Goal: Information Seeking & Learning: Learn about a topic

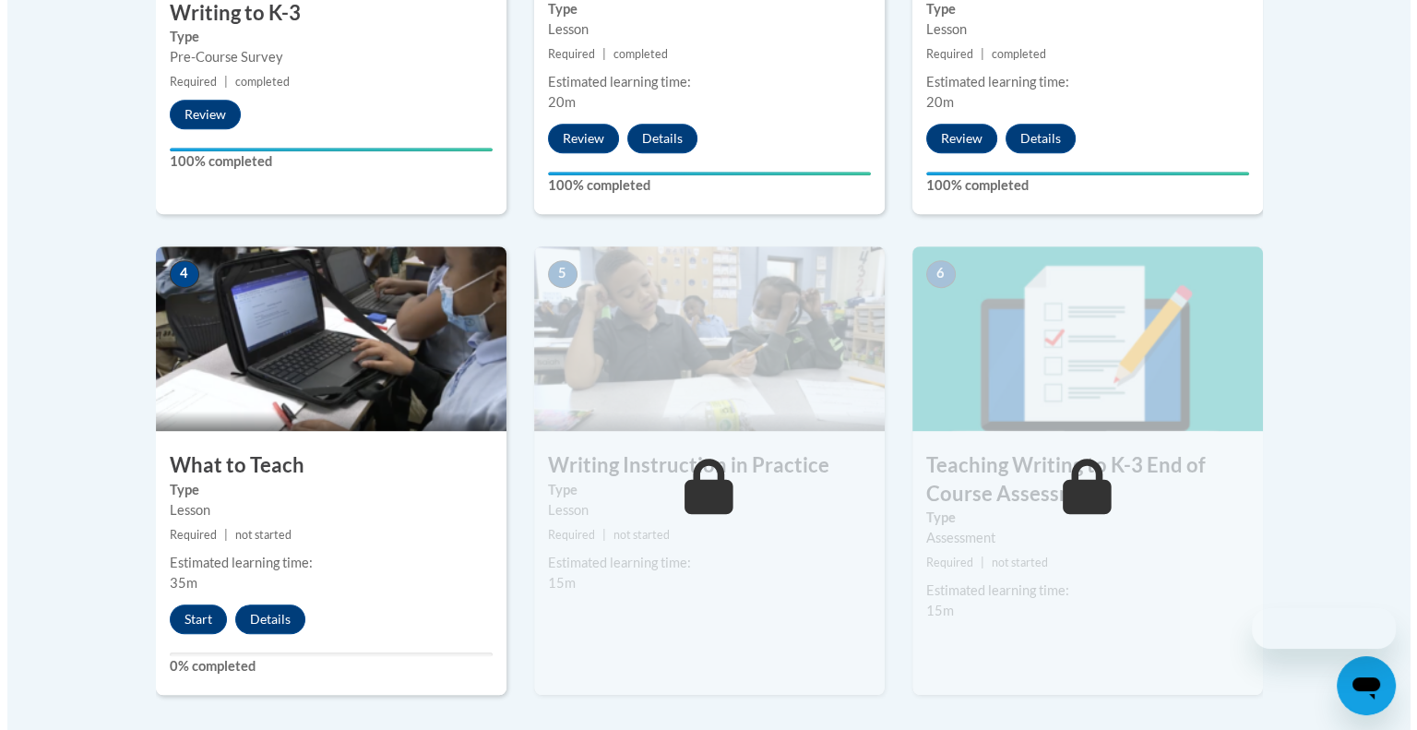
scroll to position [1015, 0]
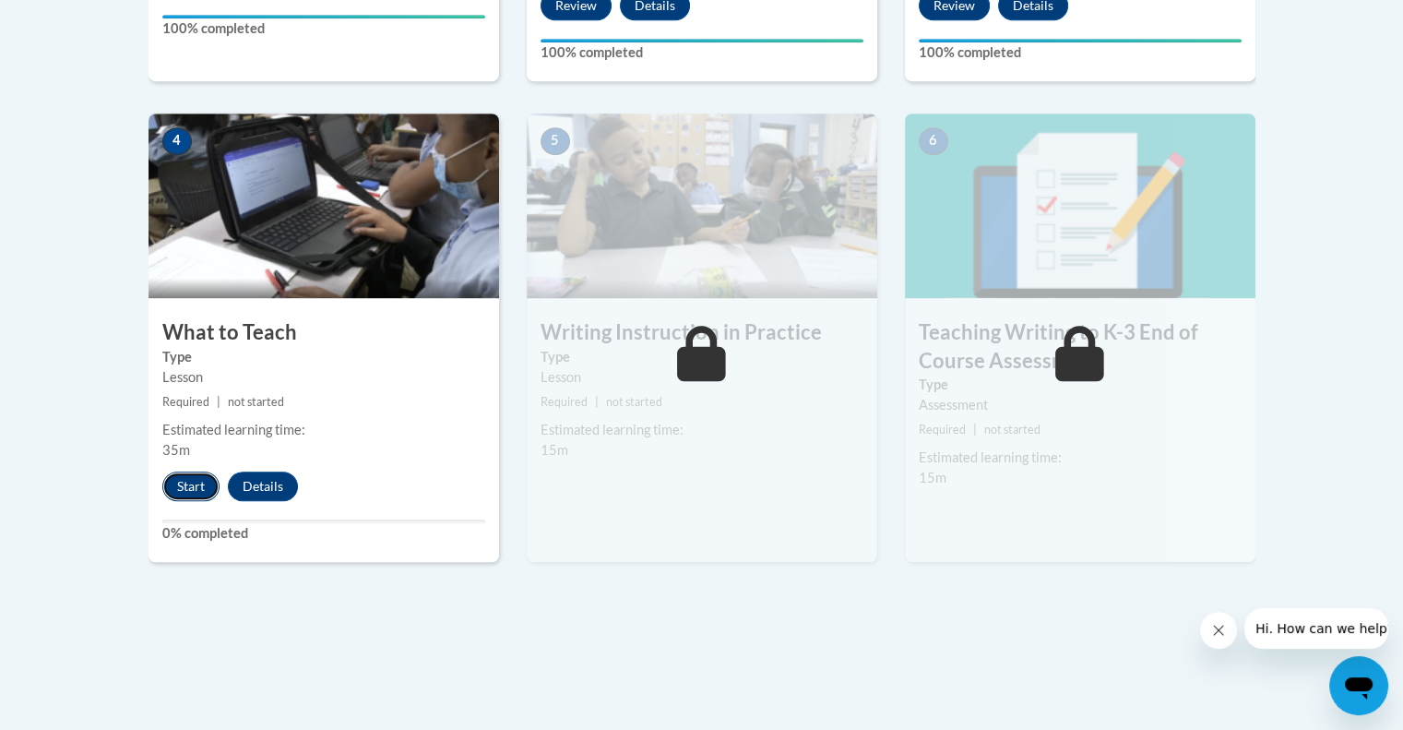
click at [198, 490] on button "Start" at bounding box center [190, 486] width 57 height 30
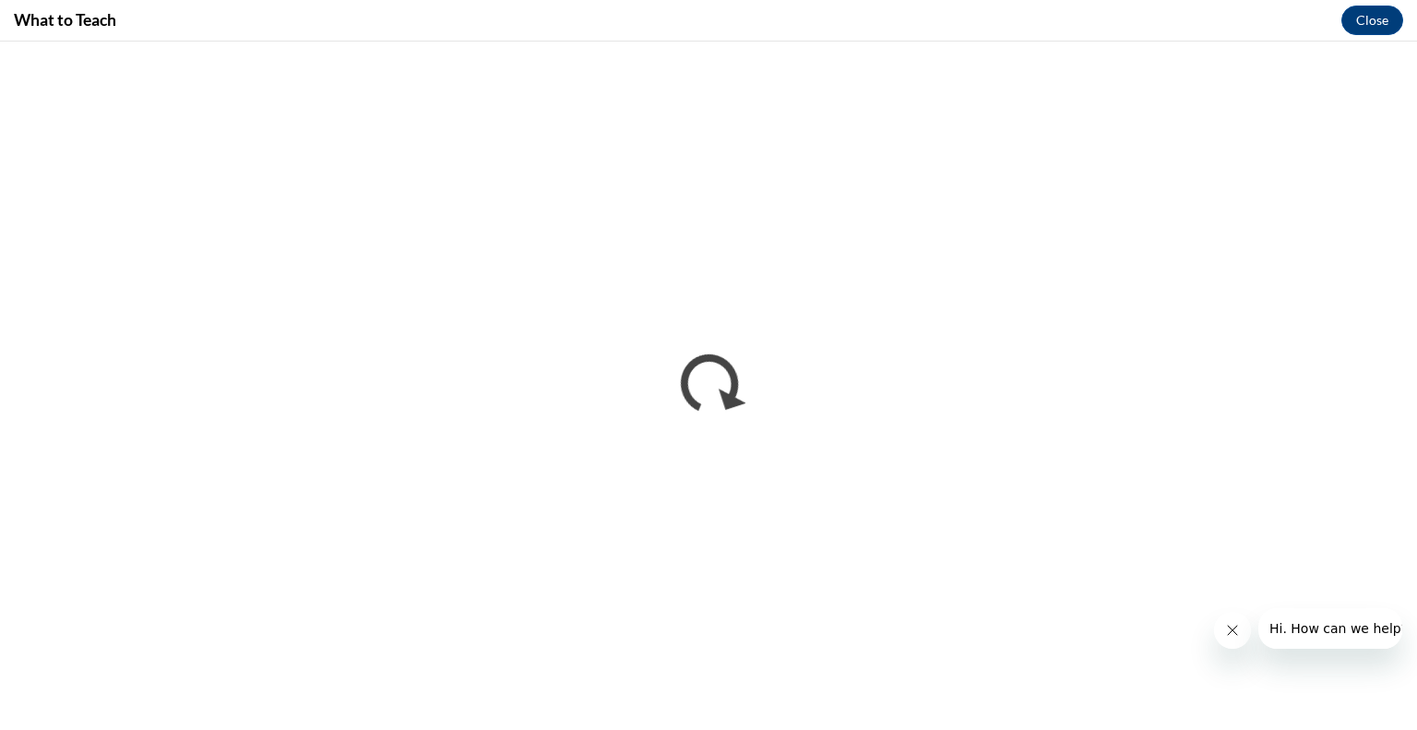
scroll to position [0, 0]
drag, startPoint x: 1223, startPoint y: 636, endPoint x: 2424, endPoint y: 1206, distance: 1329.6
click at [1224, 636] on icon "Close message from company" at bounding box center [1231, 630] width 15 height 15
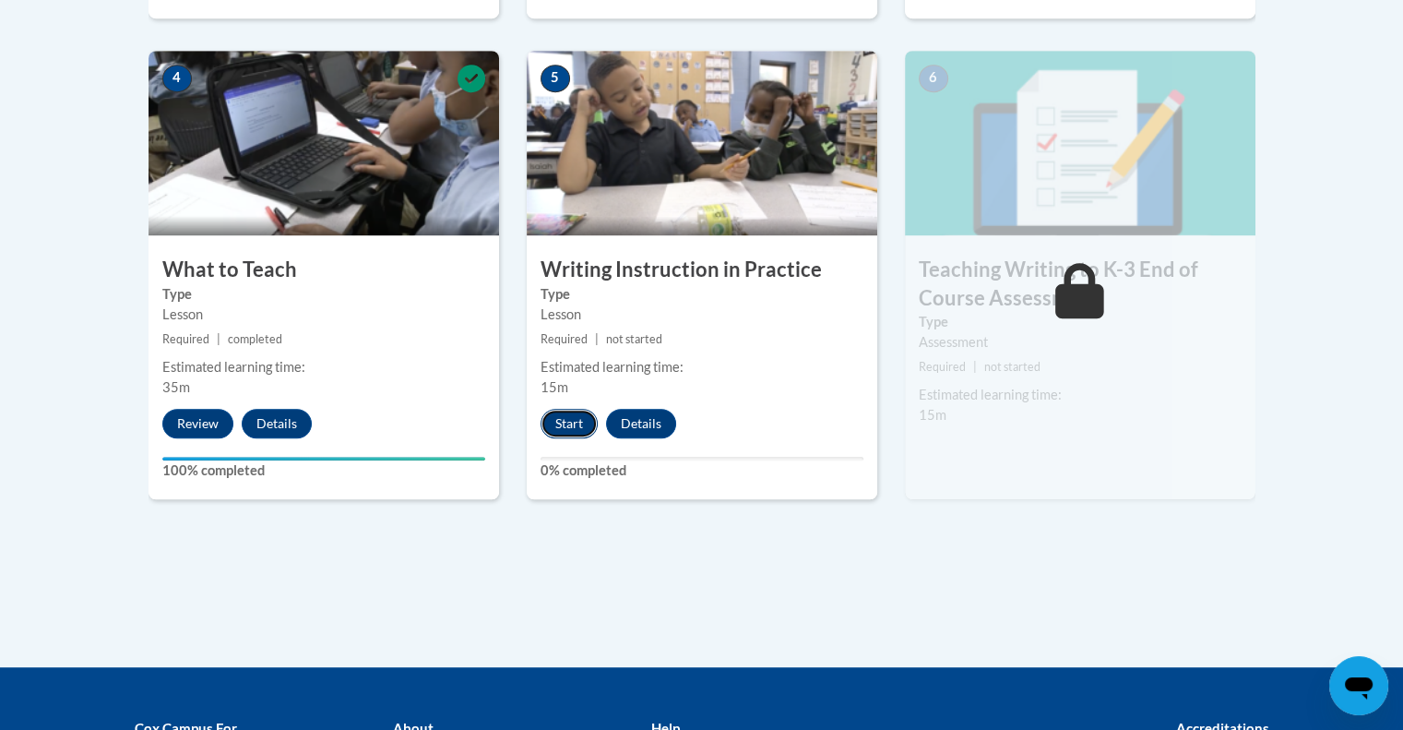
click at [572, 429] on button "Start" at bounding box center [569, 424] width 57 height 30
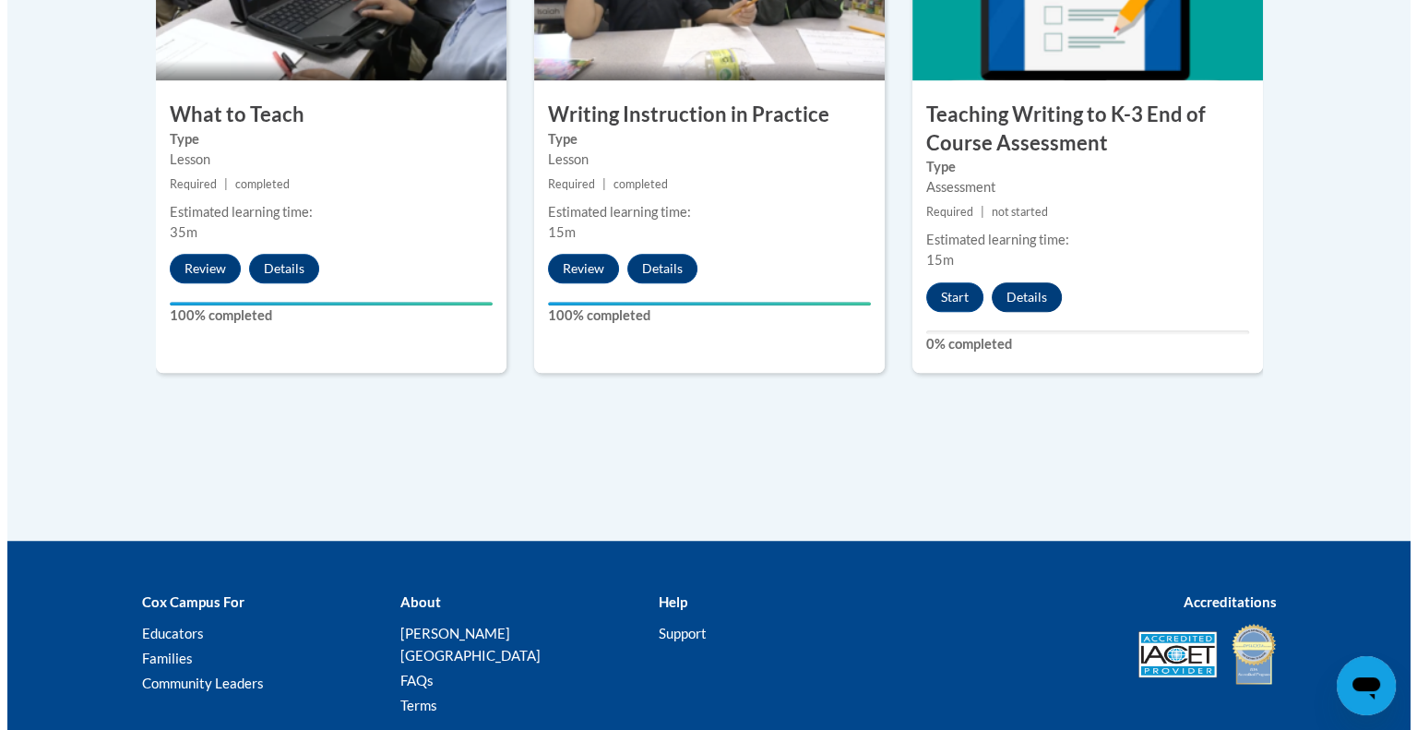
scroll to position [1111, 0]
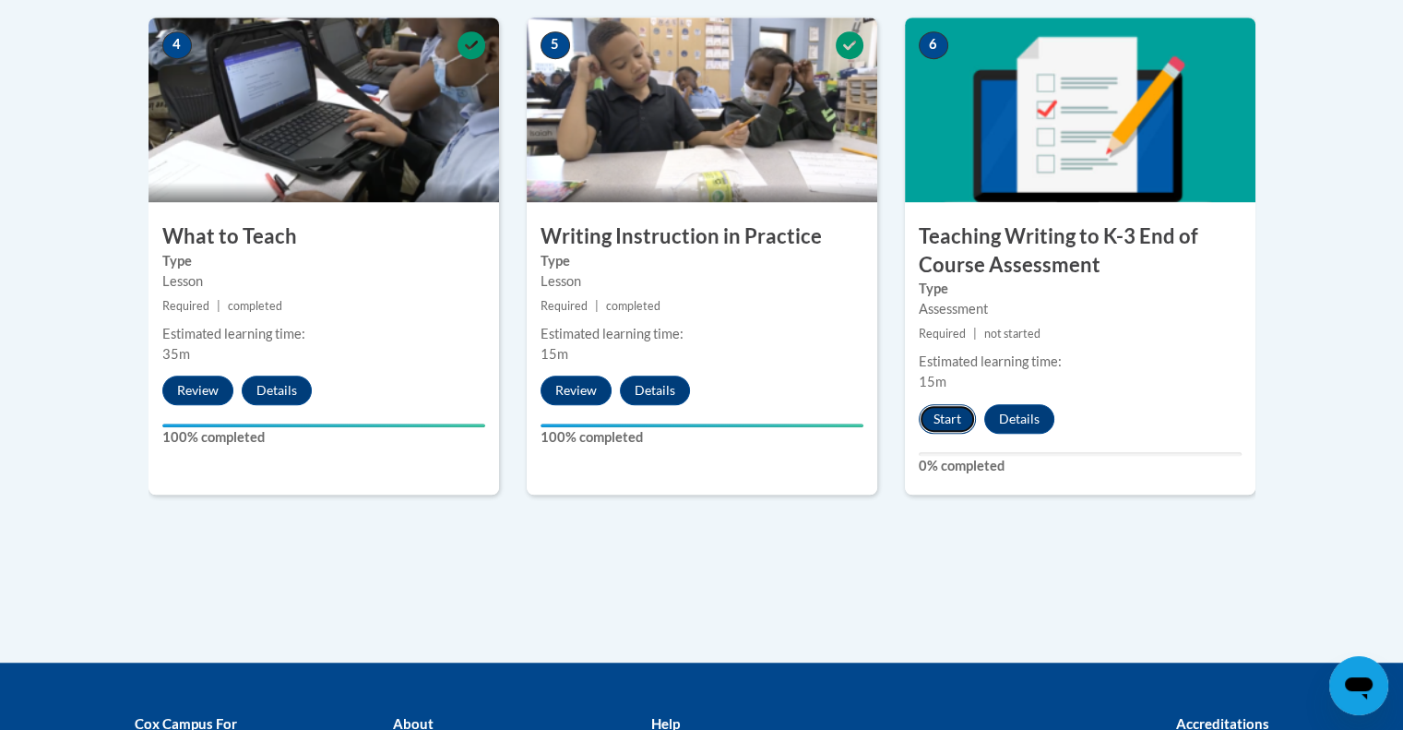
click at [947, 416] on button "Start" at bounding box center [947, 419] width 57 height 30
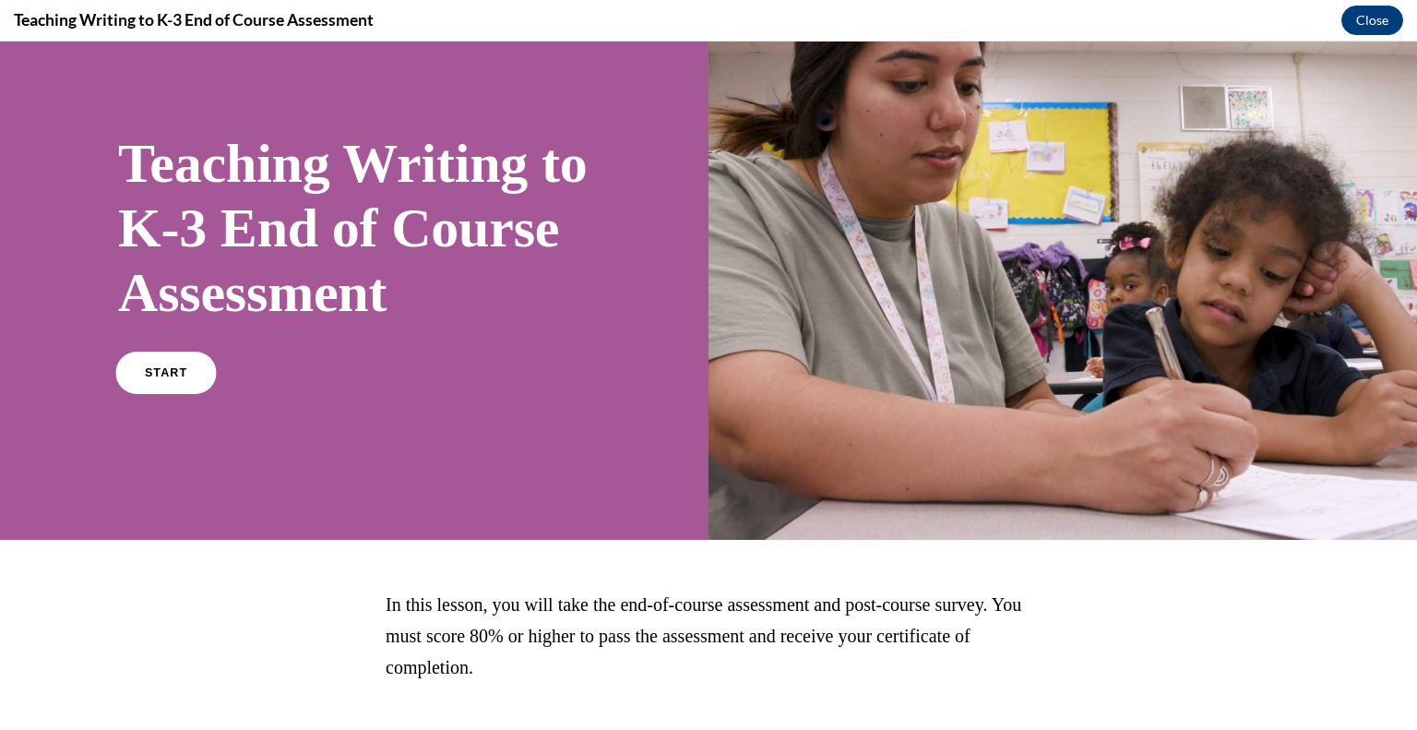
scroll to position [92, 0]
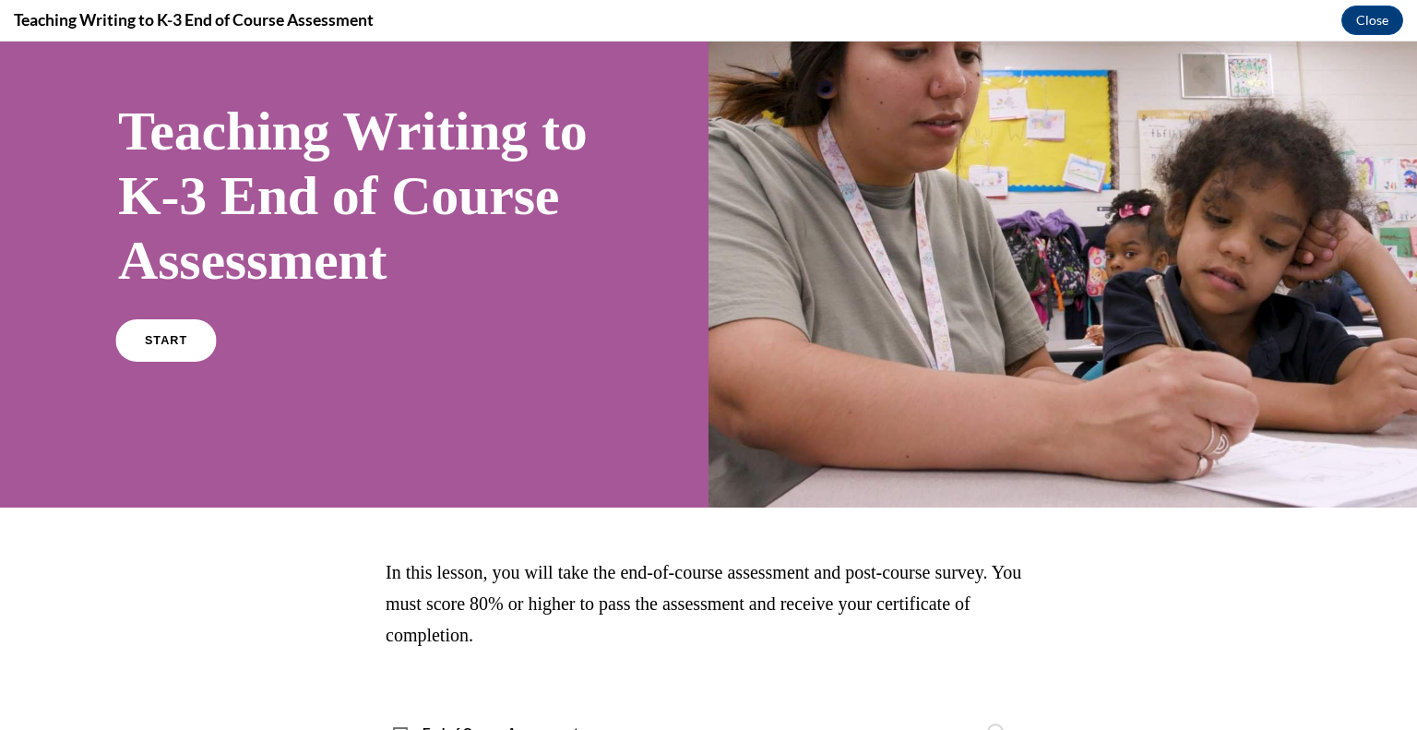
click at [152, 362] on link "START" at bounding box center [165, 340] width 101 height 42
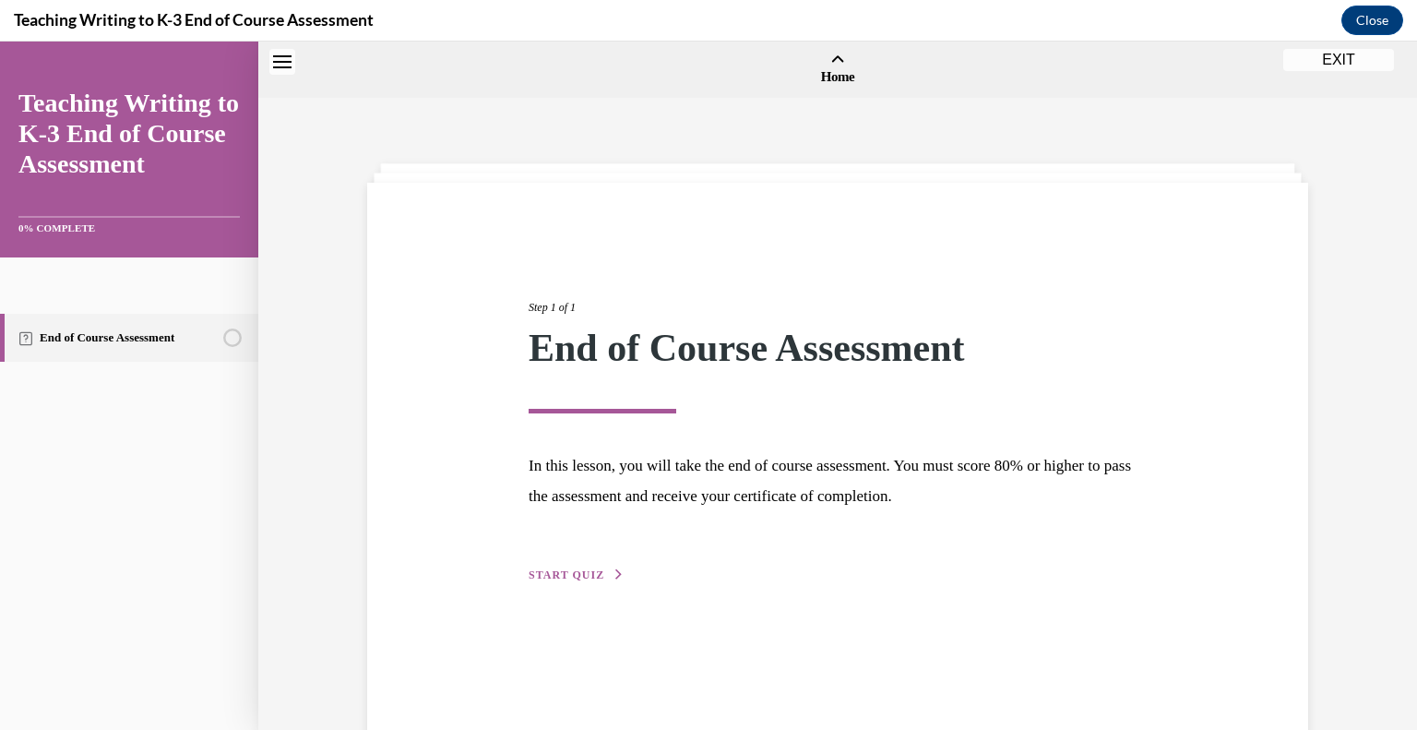
scroll to position [57, 0]
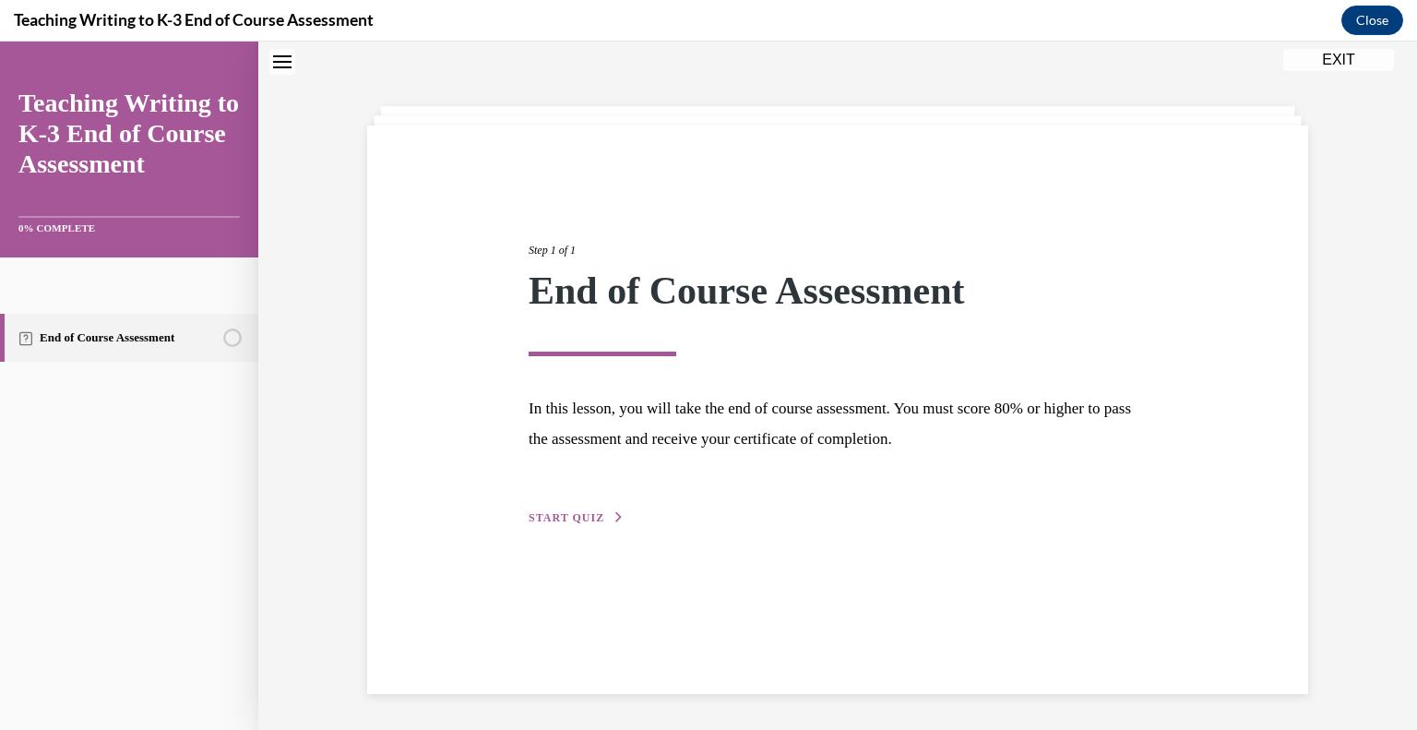
click at [590, 509] on button "START QUIZ" at bounding box center [577, 517] width 96 height 17
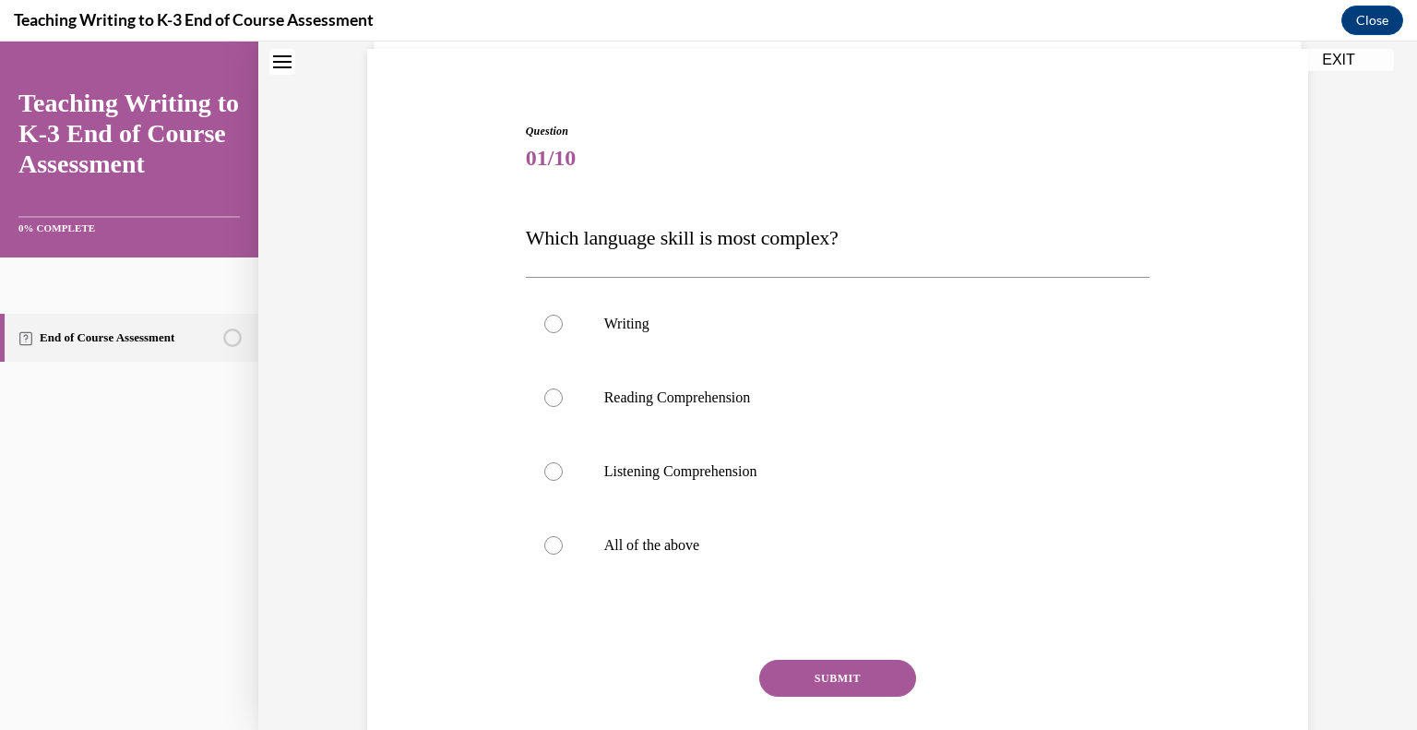
scroll to position [242, 0]
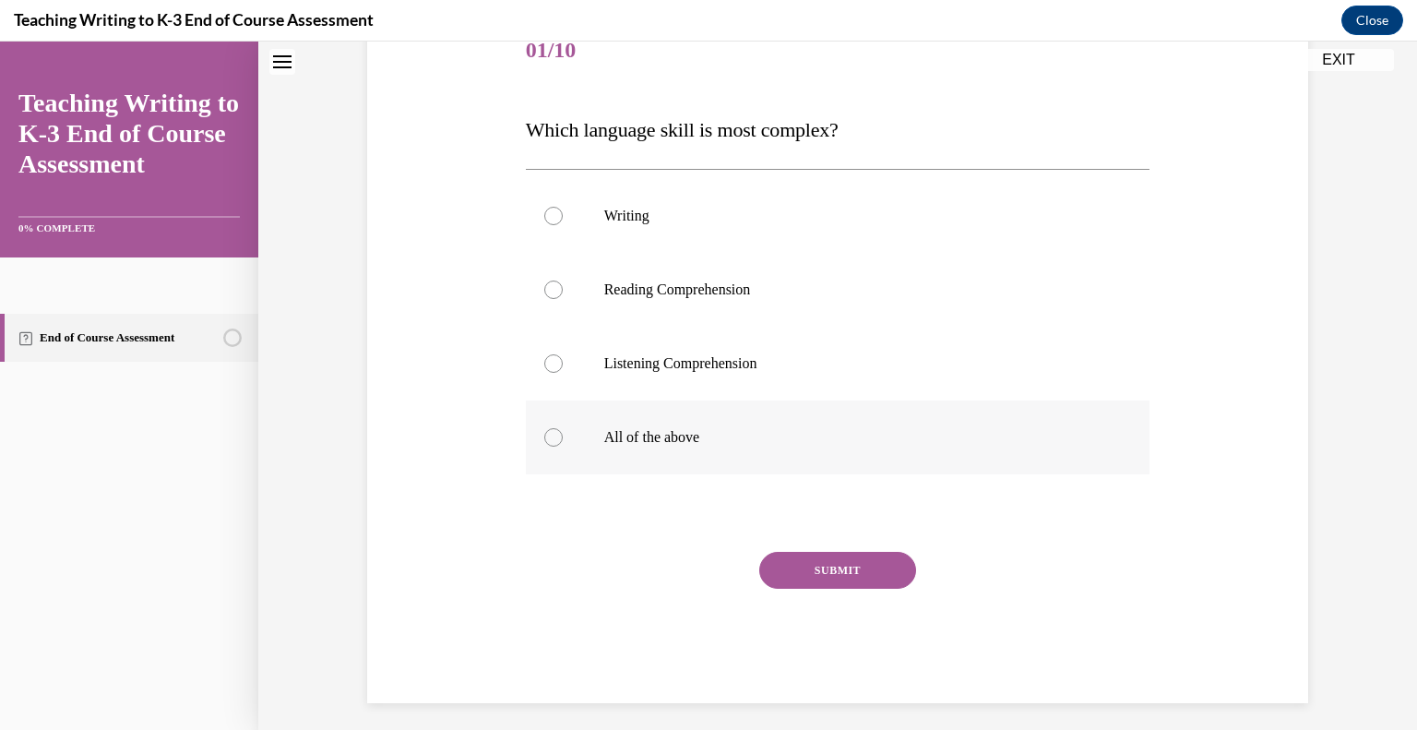
click at [640, 441] on p "All of the above" at bounding box center [854, 437] width 500 height 18
click at [563, 441] on input "All of the above" at bounding box center [553, 437] width 18 height 18
radio input "true"
click at [785, 577] on button "SUBMIT" at bounding box center [837, 570] width 157 height 37
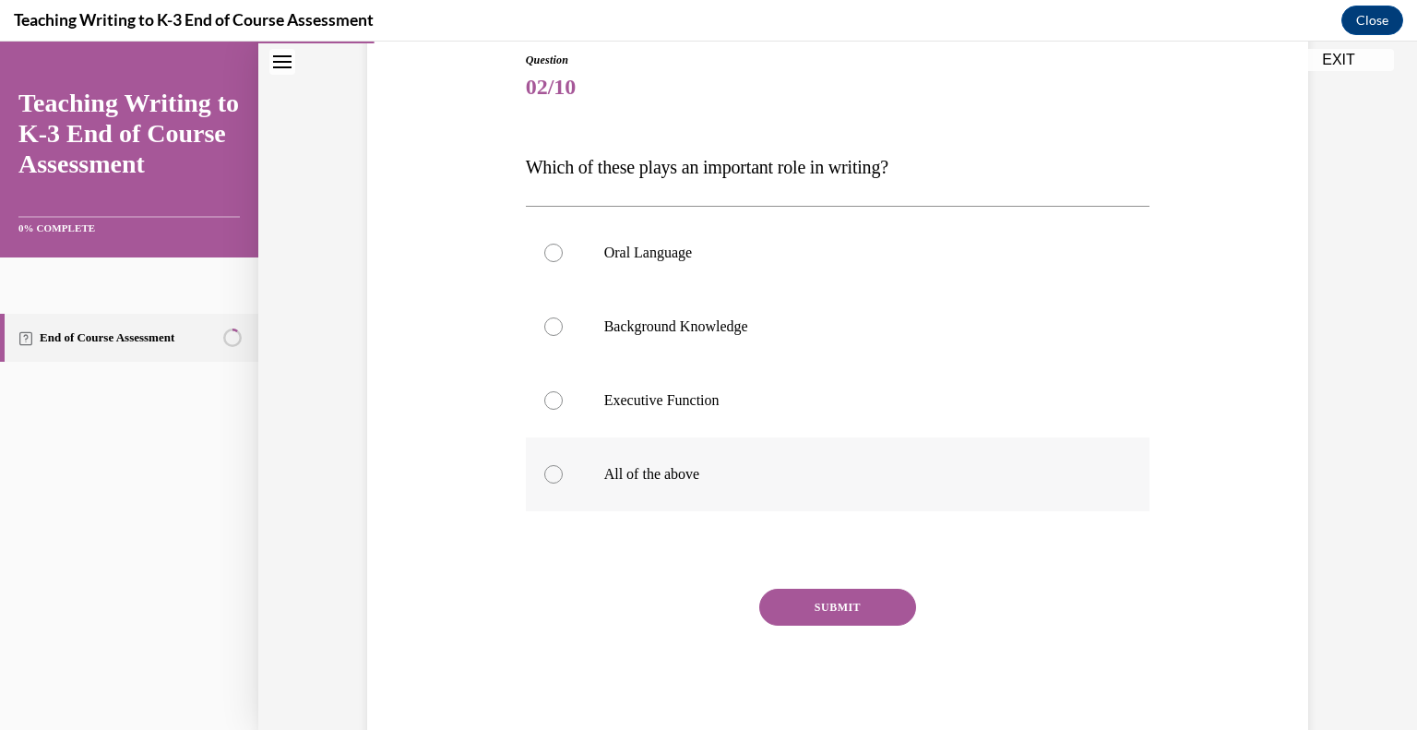
click at [673, 471] on p "All of the above" at bounding box center [854, 474] width 500 height 18
click at [563, 471] on input "All of the above" at bounding box center [553, 474] width 18 height 18
radio input "true"
click at [818, 626] on div "SUBMIT" at bounding box center [838, 635] width 625 height 92
click at [819, 615] on button "SUBMIT" at bounding box center [837, 607] width 157 height 37
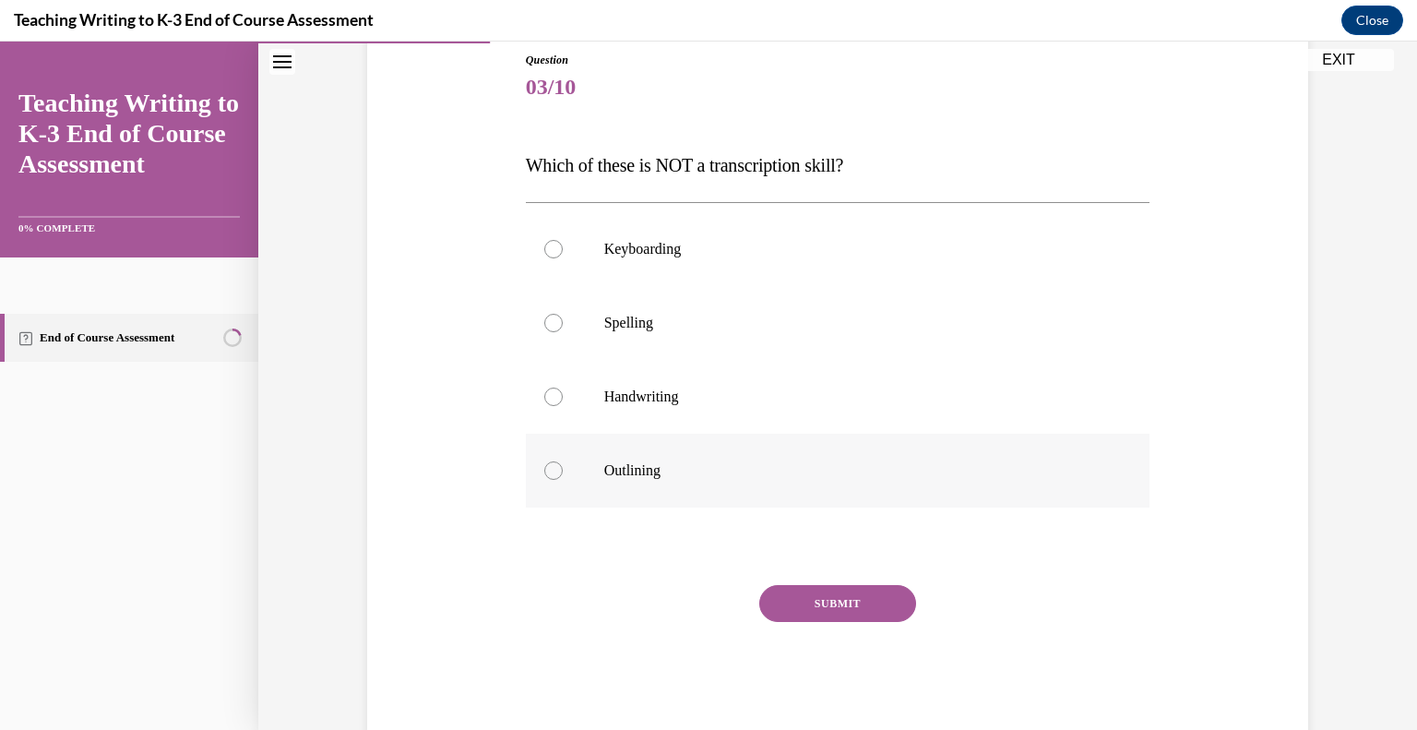
click at [631, 479] on p "Outlining" at bounding box center [854, 470] width 500 height 18
click at [563, 479] on input "Outlining" at bounding box center [553, 470] width 18 height 18
radio input "true"
click at [845, 612] on button "SUBMIT" at bounding box center [837, 603] width 157 height 37
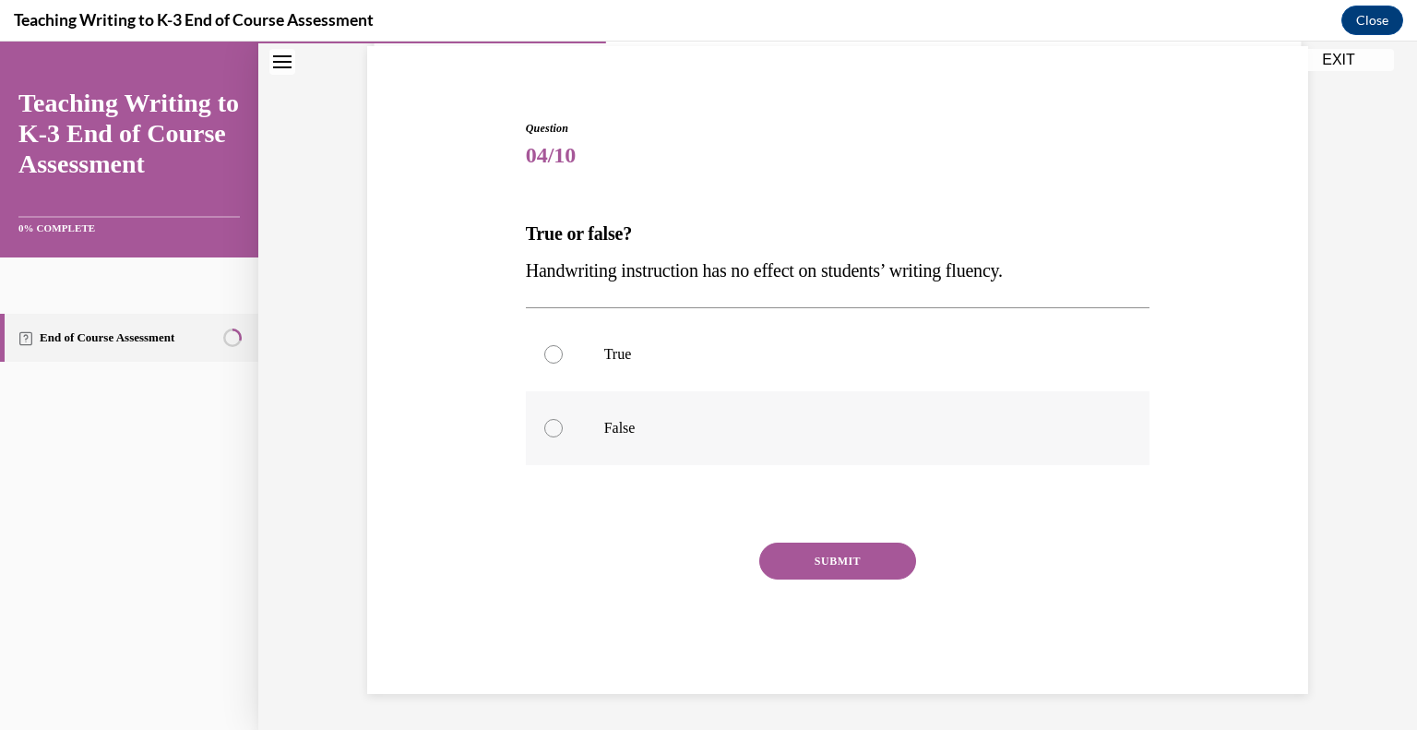
click at [568, 432] on label "False" at bounding box center [838, 428] width 625 height 74
click at [563, 432] on input "False" at bounding box center [553, 428] width 18 height 18
radio input "true"
click at [835, 558] on button "SUBMIT" at bounding box center [837, 560] width 157 height 37
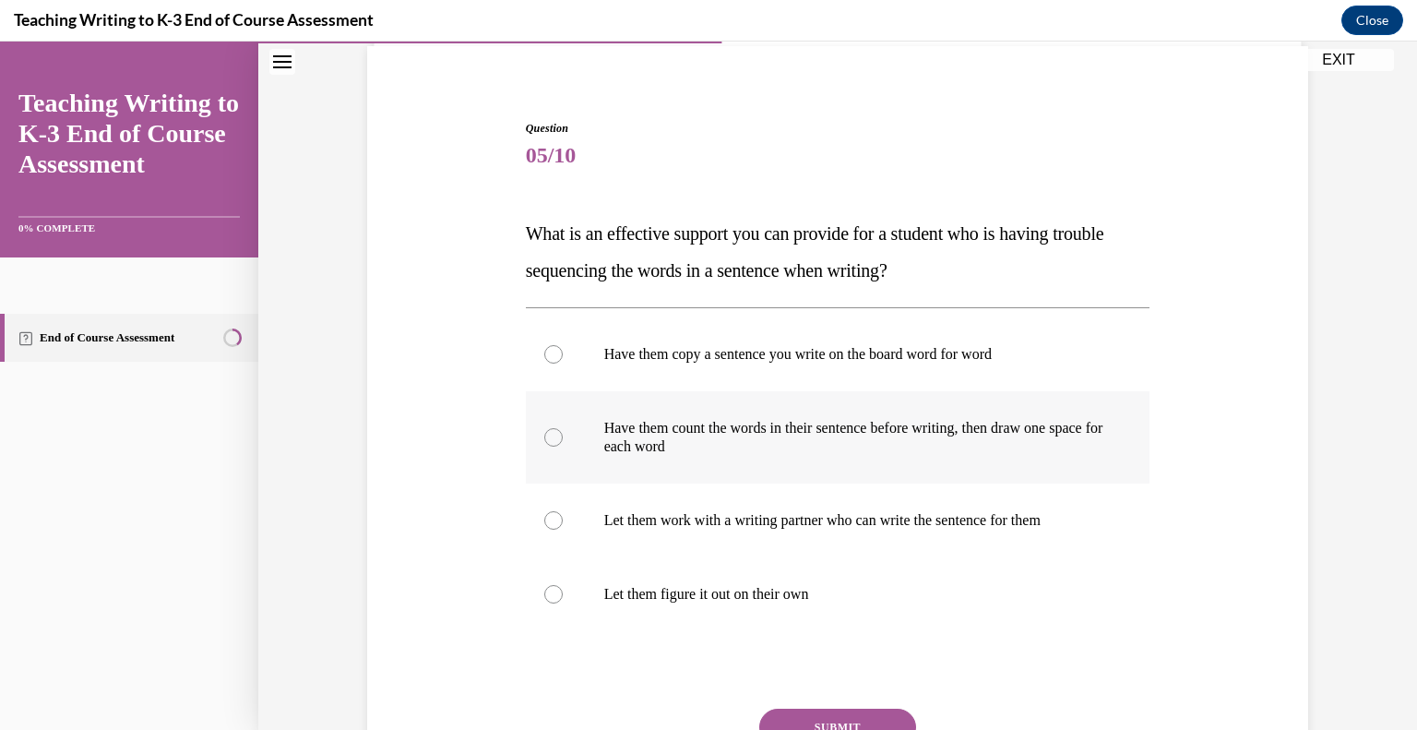
scroll to position [229, 0]
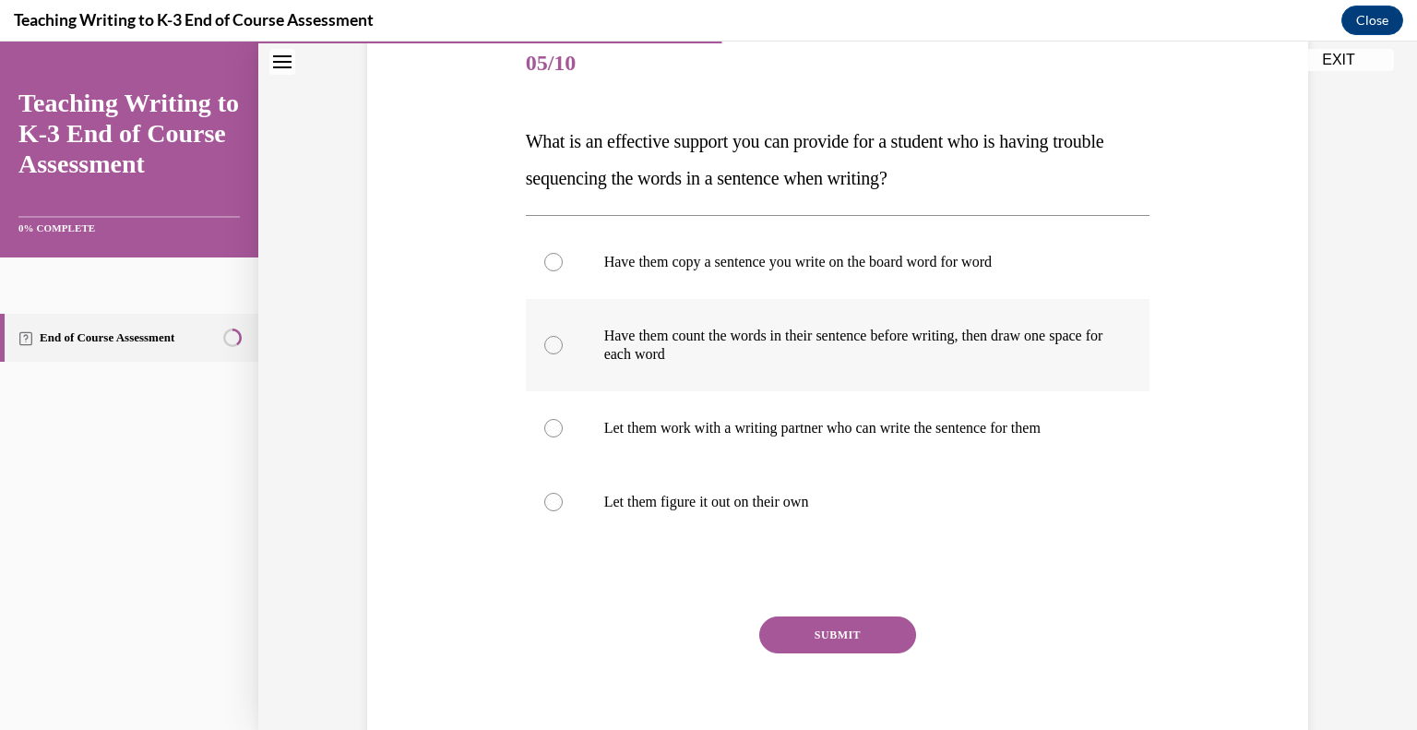
click at [941, 335] on p "Have them count the words in their sentence before writing, then draw one space…" at bounding box center [854, 345] width 500 height 37
click at [563, 336] on input "Have them count the words in their sentence before writing, then draw one space…" at bounding box center [553, 345] width 18 height 18
radio input "true"
click at [834, 643] on button "SUBMIT" at bounding box center [837, 634] width 157 height 37
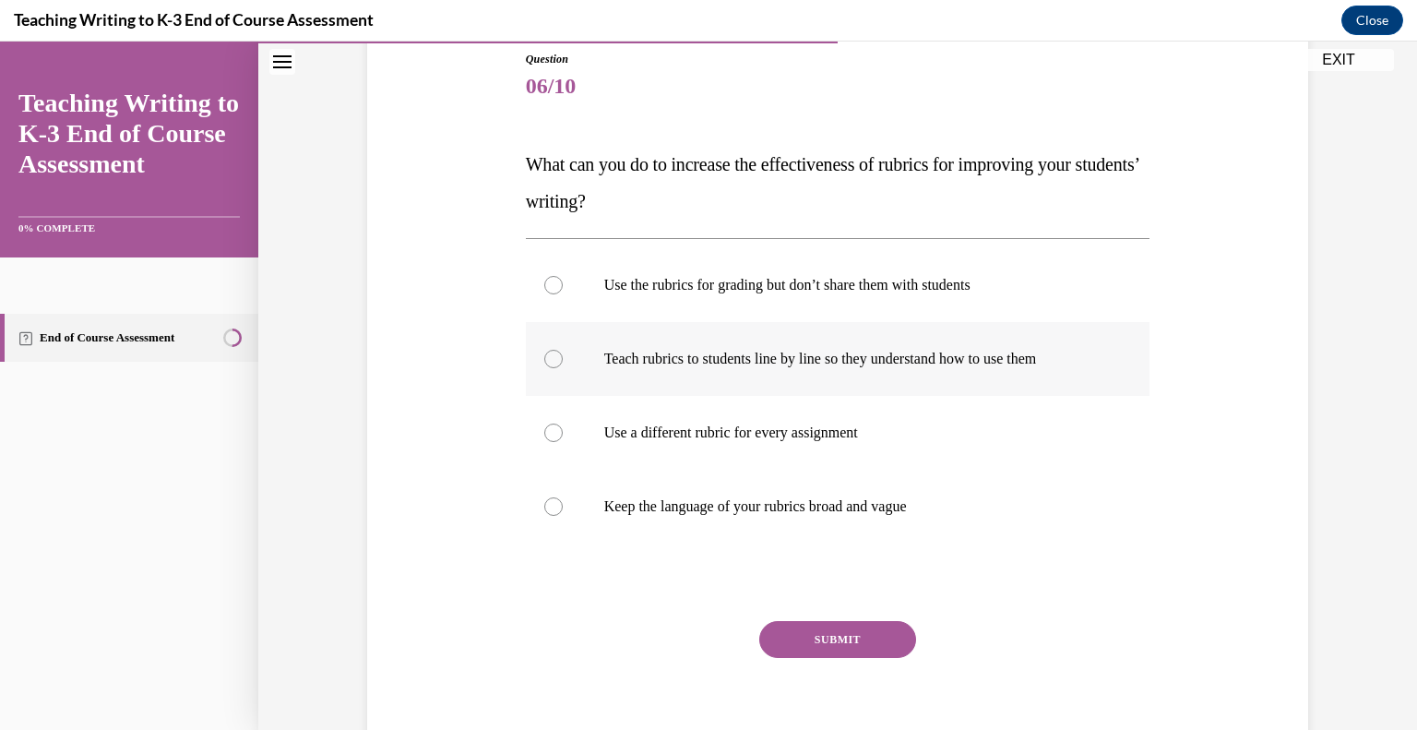
click at [655, 346] on label "Teach rubrics to students line by line so they understand how to use them" at bounding box center [838, 359] width 625 height 74
click at [563, 350] on input "Teach rubrics to students line by line so they understand how to use them" at bounding box center [553, 359] width 18 height 18
radio input "true"
click at [830, 645] on button "SUBMIT" at bounding box center [837, 639] width 157 height 37
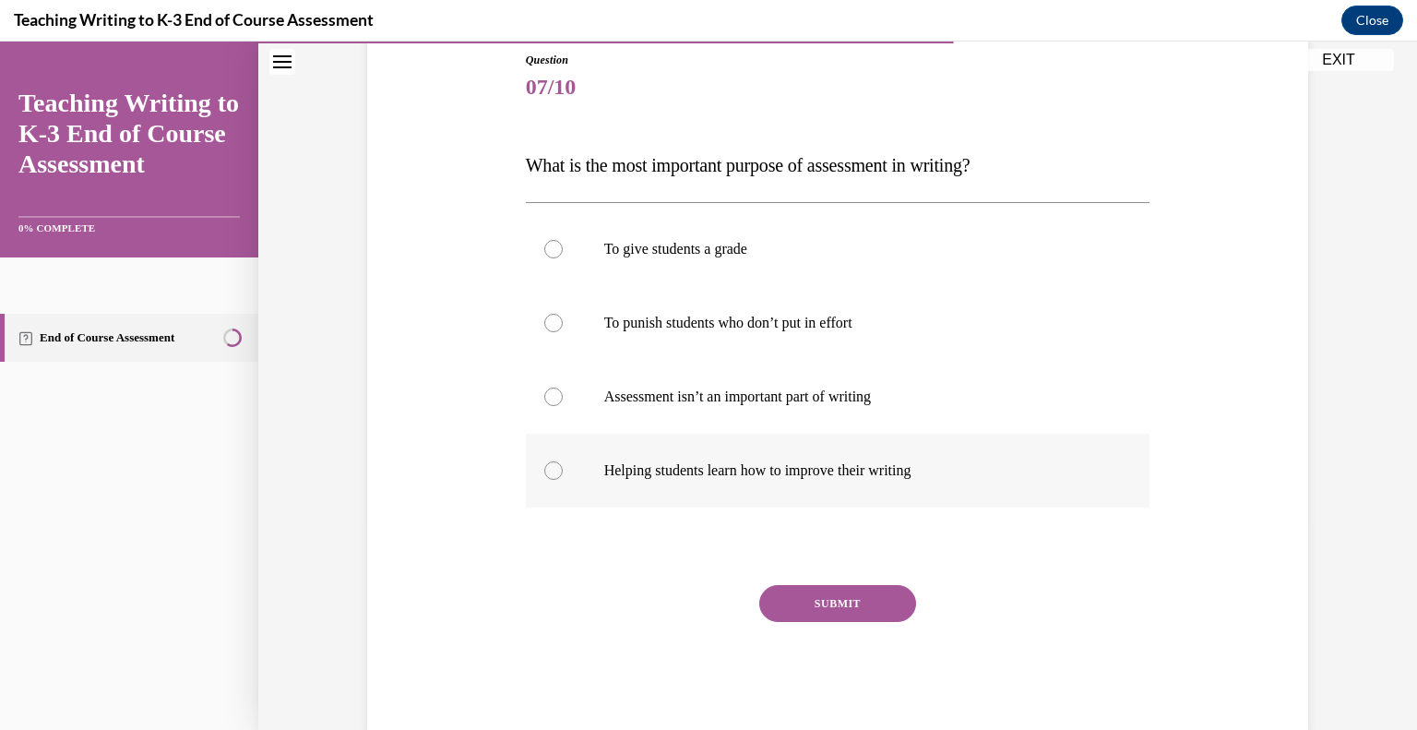
click at [823, 475] on p "Helping students learn how to improve their writing" at bounding box center [854, 470] width 500 height 18
click at [563, 475] on input "Helping students learn how to improve their writing" at bounding box center [553, 470] width 18 height 18
radio input "true"
click at [860, 604] on button "SUBMIT" at bounding box center [837, 603] width 157 height 37
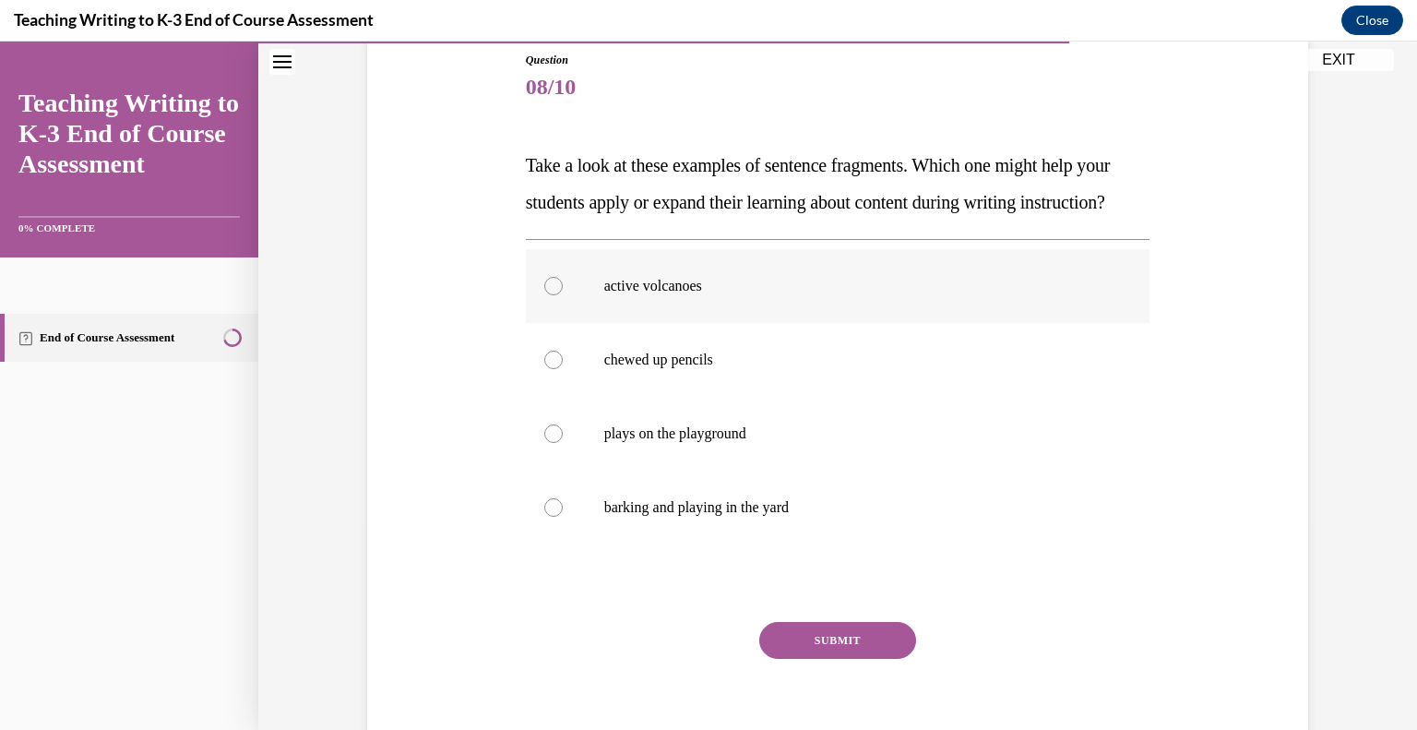
click at [555, 318] on label "active volcanoes" at bounding box center [838, 286] width 625 height 74
click at [555, 295] on input "active volcanoes" at bounding box center [553, 286] width 18 height 18
radio input "true"
click at [803, 659] on button "SUBMIT" at bounding box center [837, 640] width 157 height 37
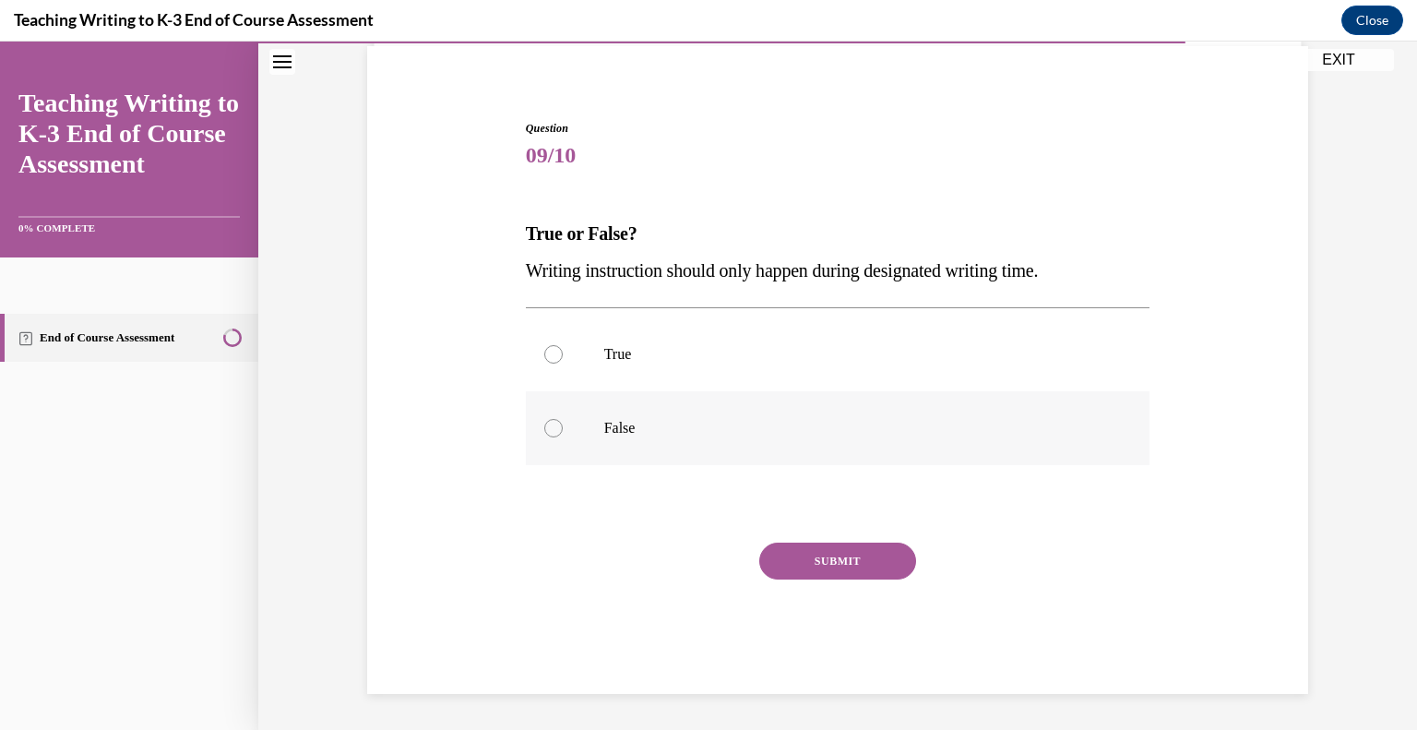
click at [581, 415] on label "False" at bounding box center [838, 428] width 625 height 74
click at [563, 419] on input "False" at bounding box center [553, 428] width 18 height 18
radio input "true"
click at [819, 564] on button "SUBMIT" at bounding box center [837, 560] width 157 height 37
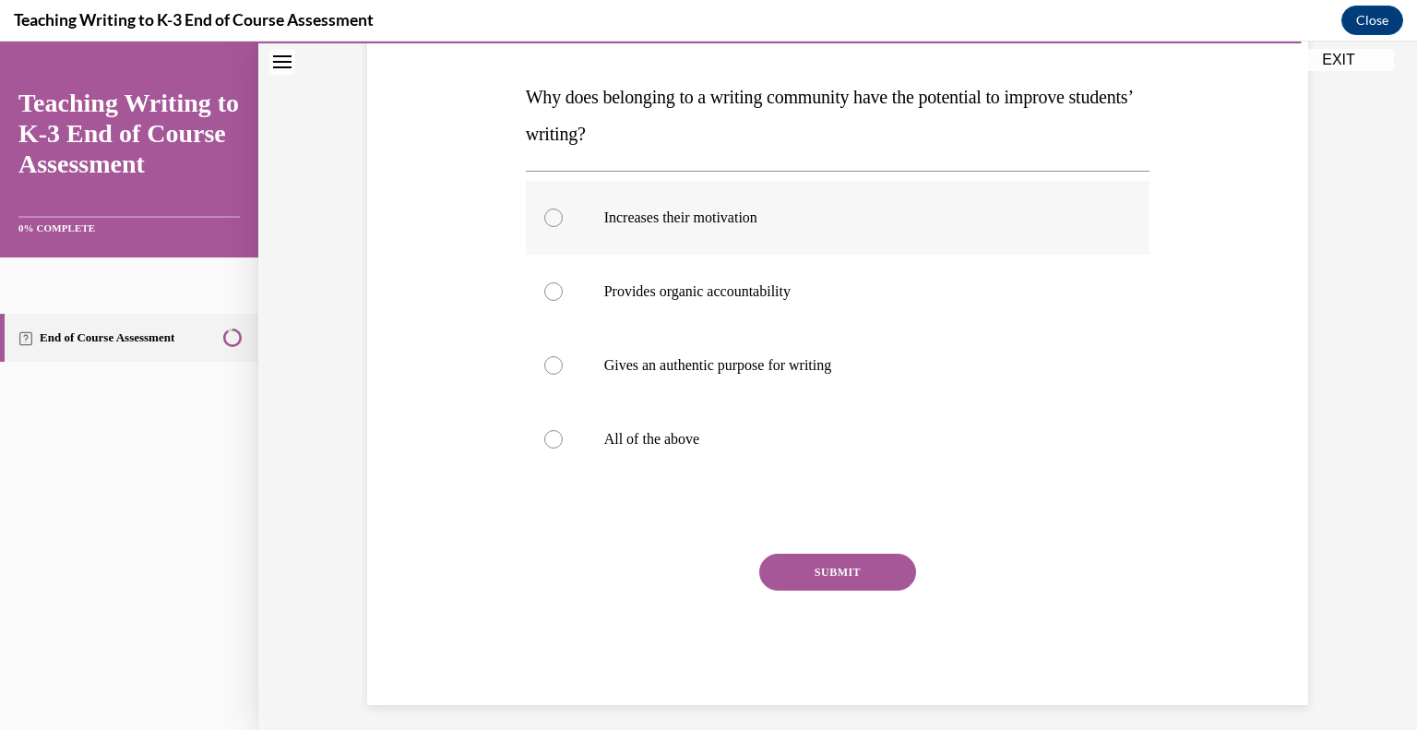
scroll to position [284, 0]
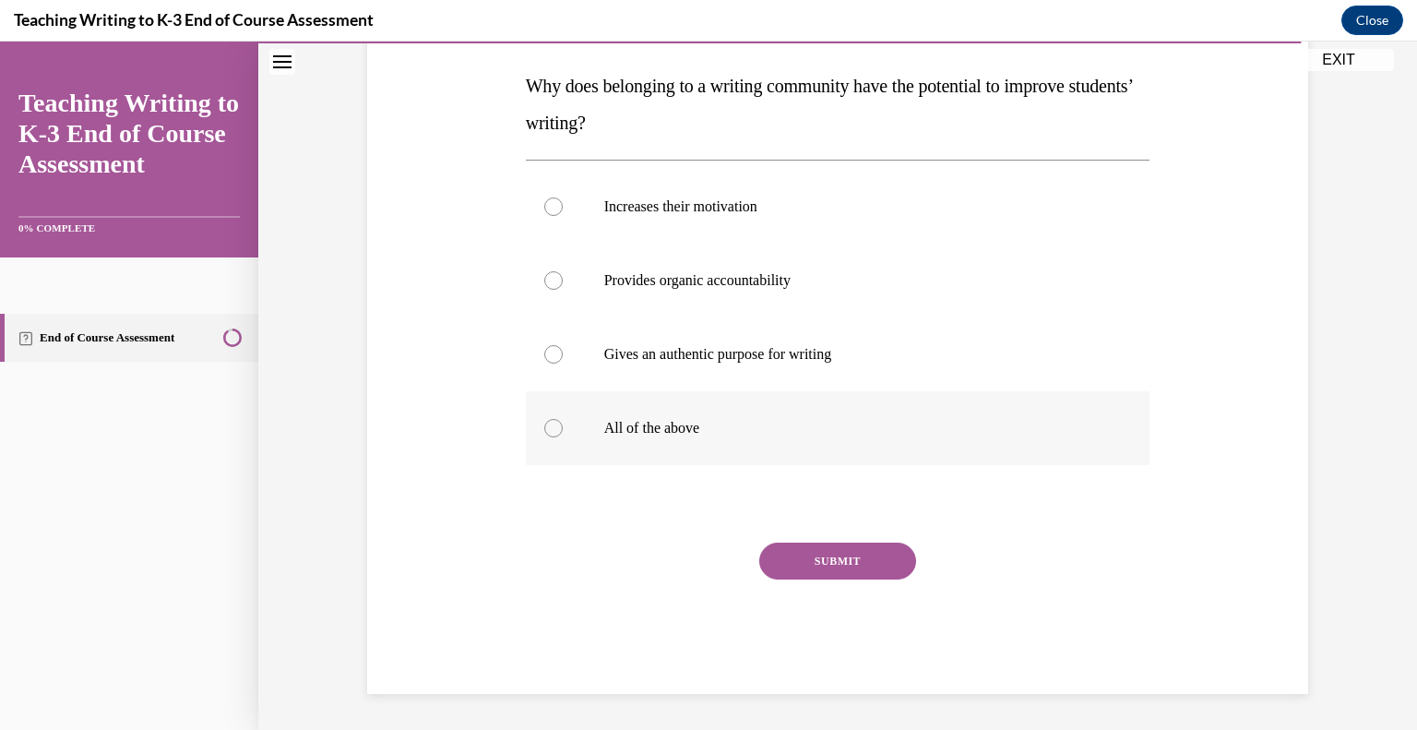
click at [604, 429] on p "All of the above" at bounding box center [854, 428] width 500 height 18
click at [563, 429] on input "All of the above" at bounding box center [553, 428] width 18 height 18
radio input "true"
click at [821, 556] on button "SUBMIT" at bounding box center [837, 560] width 157 height 37
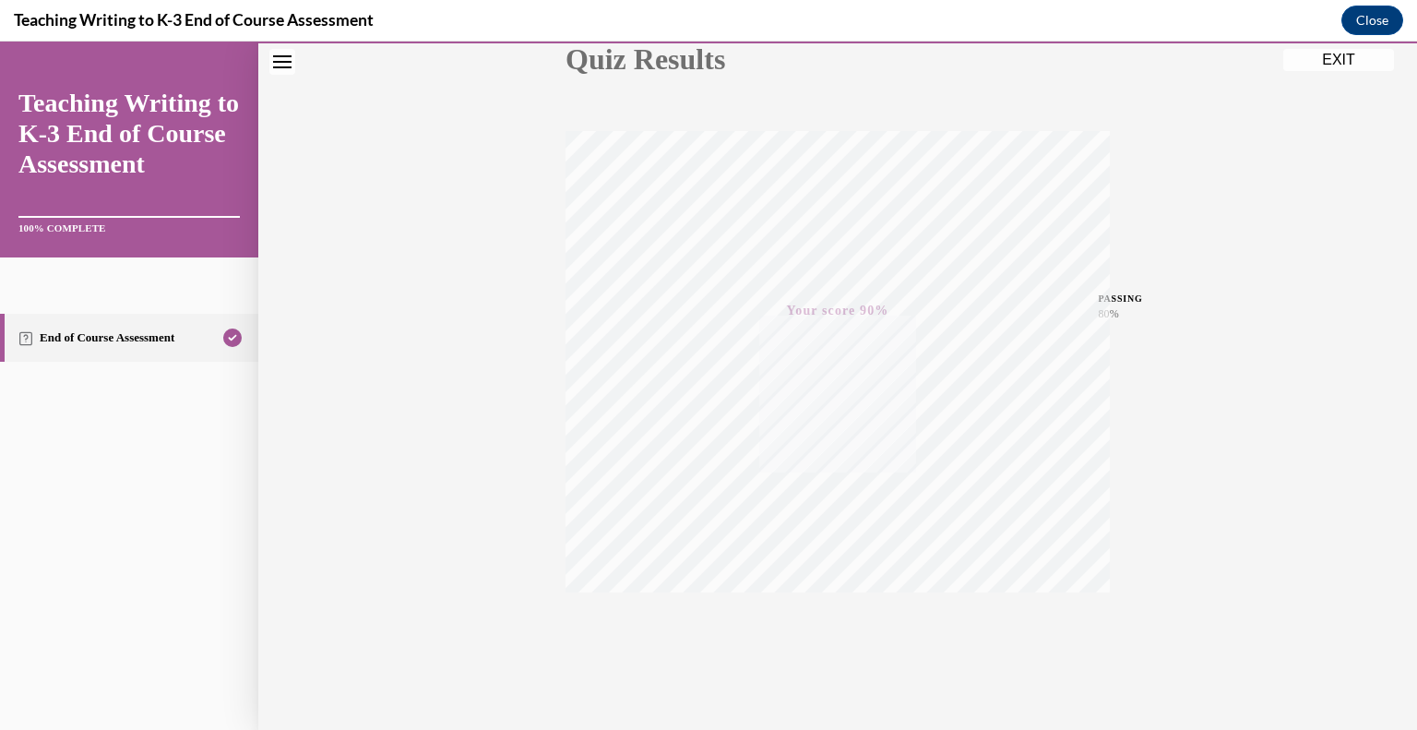
scroll to position [256, 0]
click at [1350, 53] on button "EXIT" at bounding box center [1338, 60] width 111 height 22
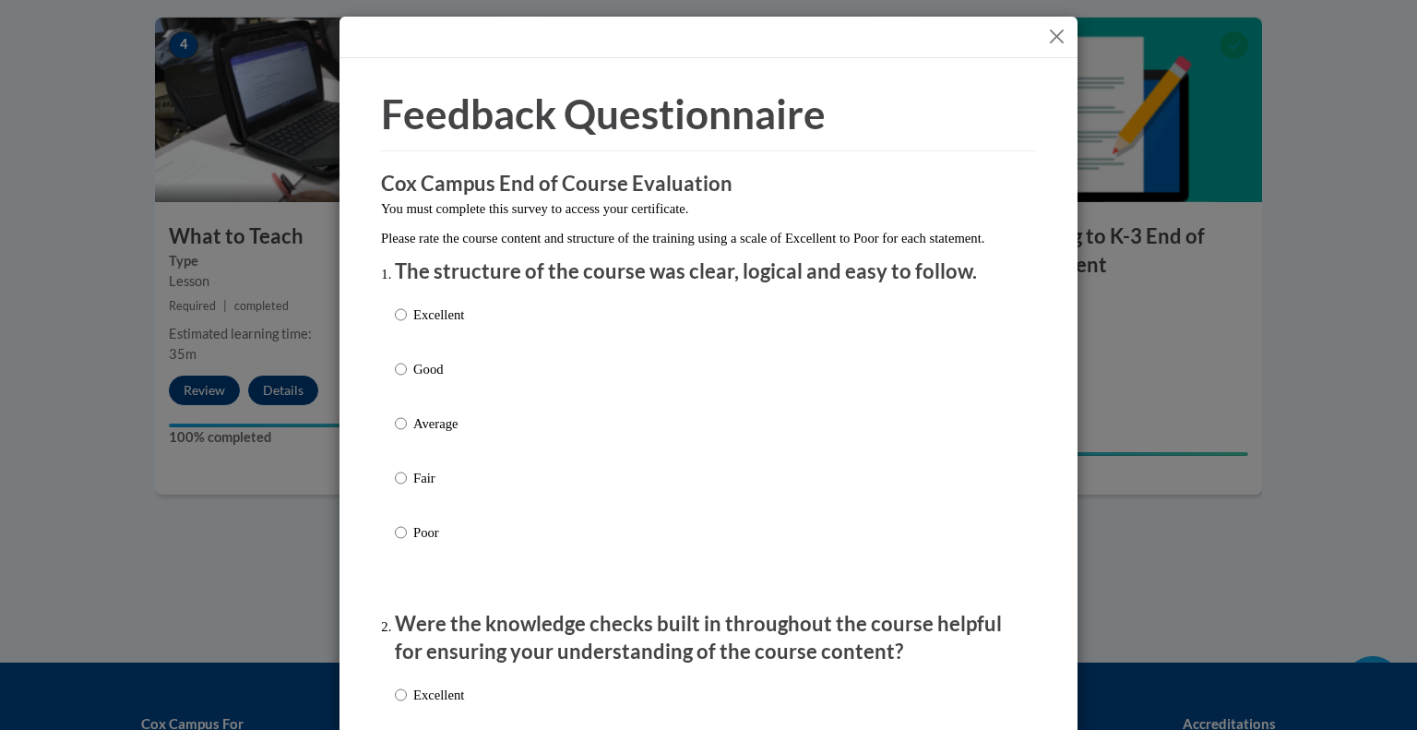
click at [413, 379] on p "Good" at bounding box center [438, 369] width 51 height 20
click at [407, 379] on input "Good" at bounding box center [401, 369] width 12 height 20
radio input "true"
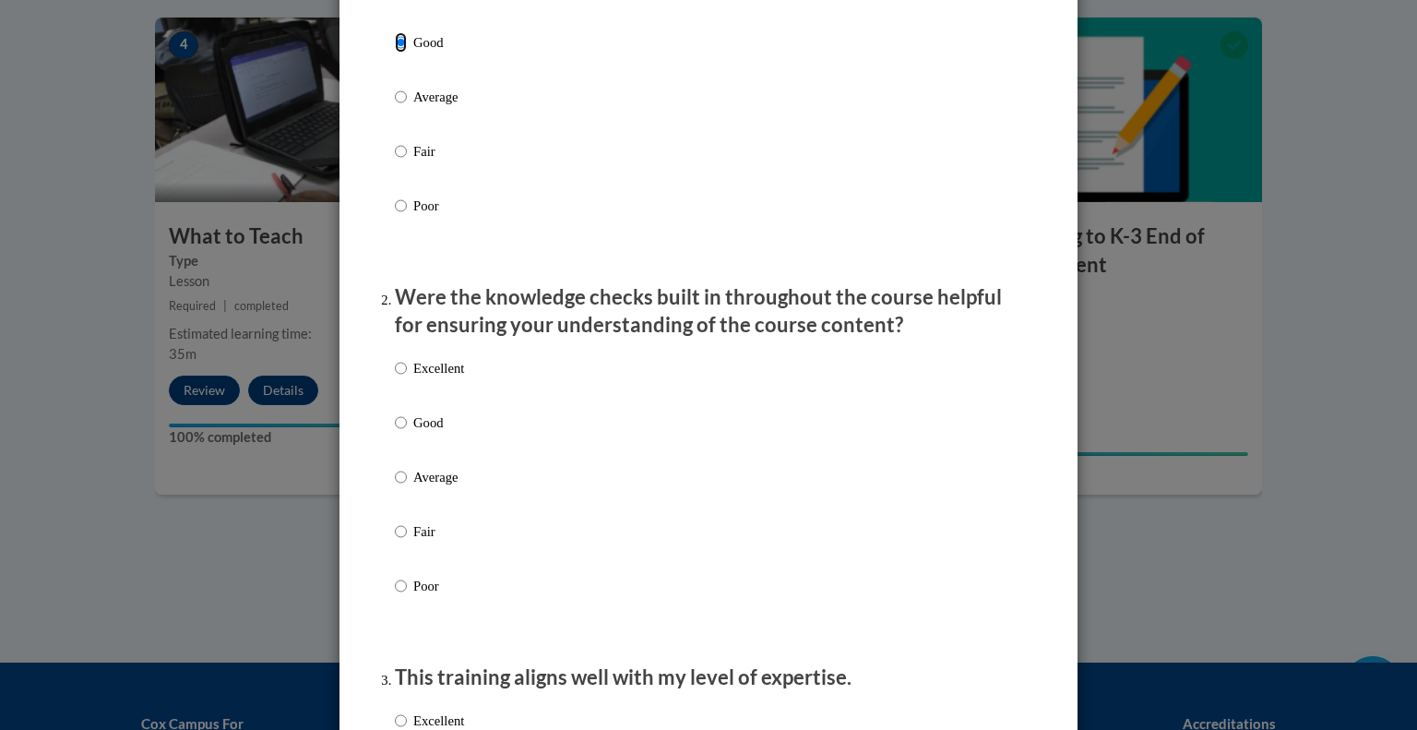
scroll to position [554, 0]
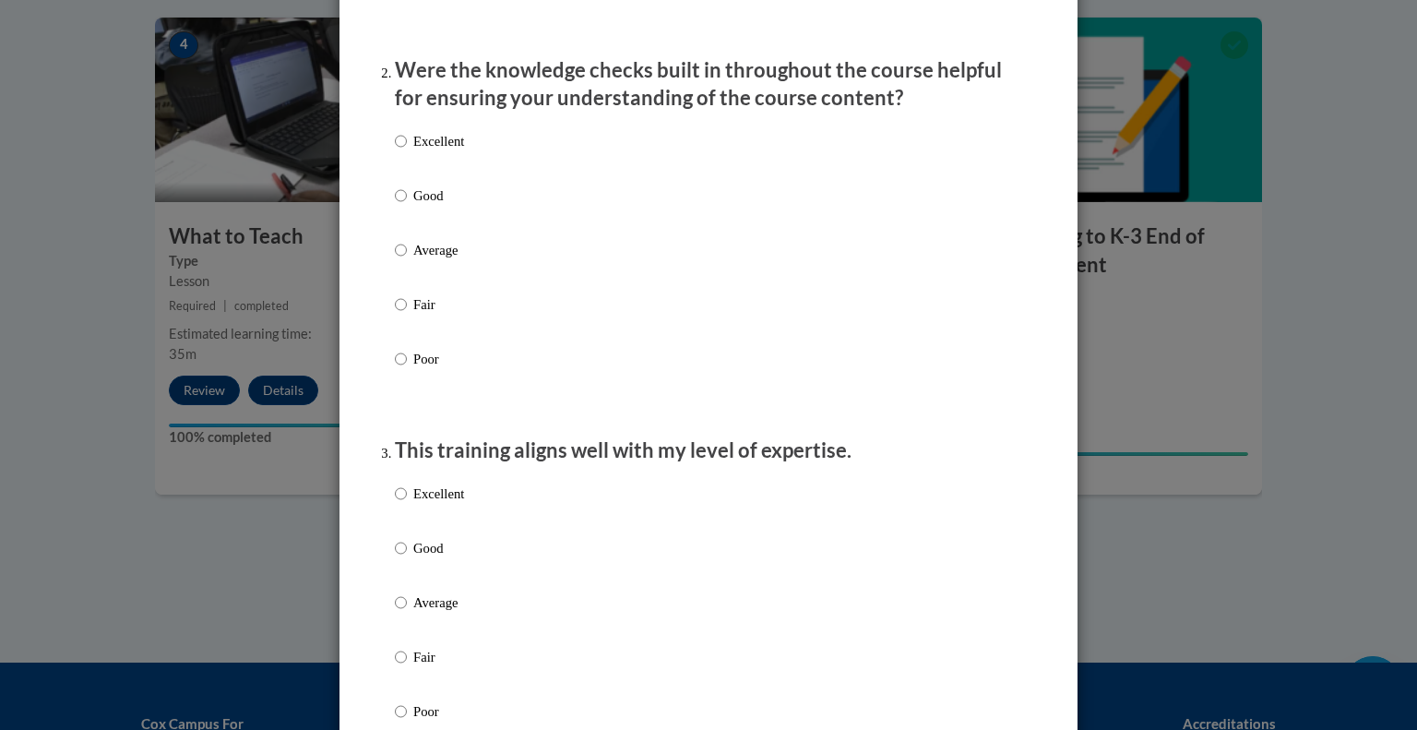
drag, startPoint x: 446, startPoint y: 234, endPoint x: 502, endPoint y: 248, distance: 58.0
click at [444, 235] on label "Good" at bounding box center [429, 210] width 69 height 50
click at [407, 206] on input "Good" at bounding box center [401, 195] width 12 height 20
radio input "true"
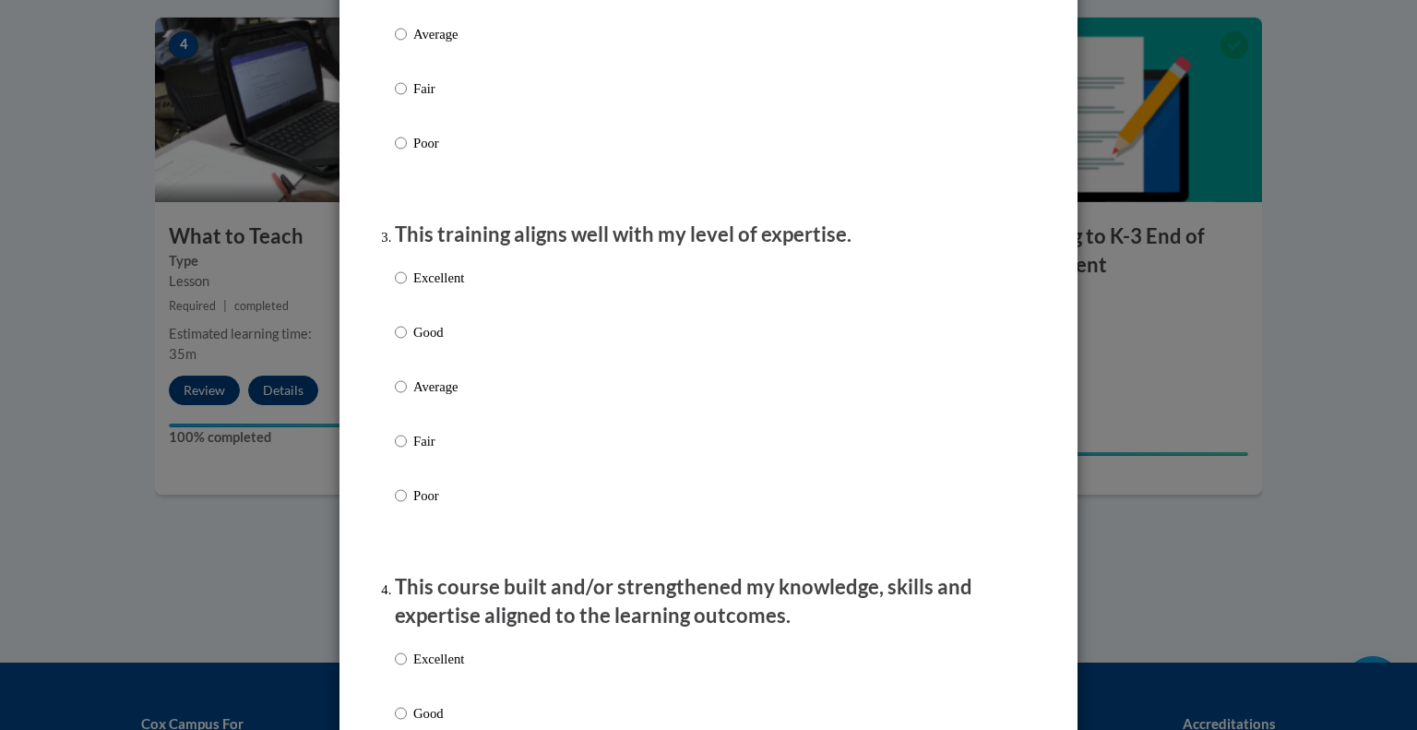
scroll to position [738, 0]
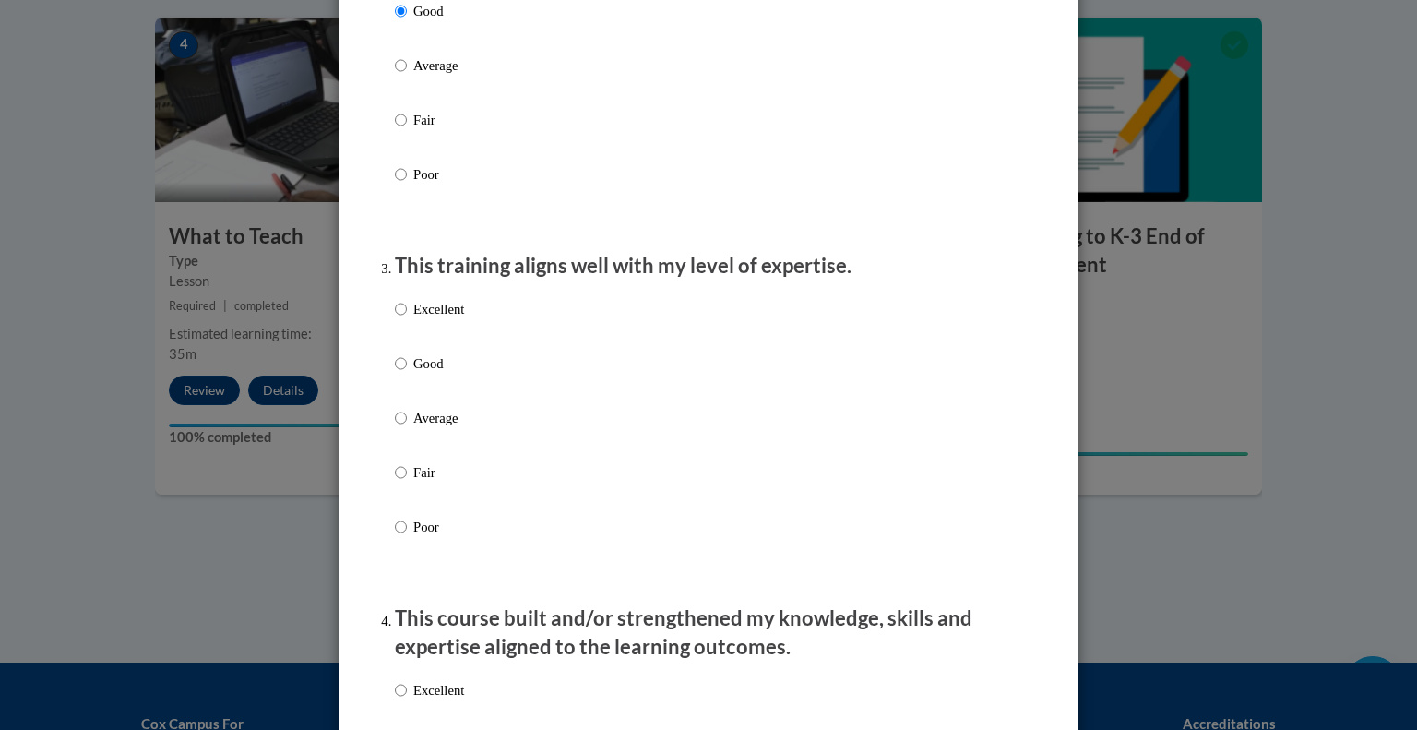
click at [437, 344] on label "Excellent" at bounding box center [429, 324] width 69 height 50
click at [407, 319] on input "Excellent" at bounding box center [401, 309] width 12 height 20
radio input "true"
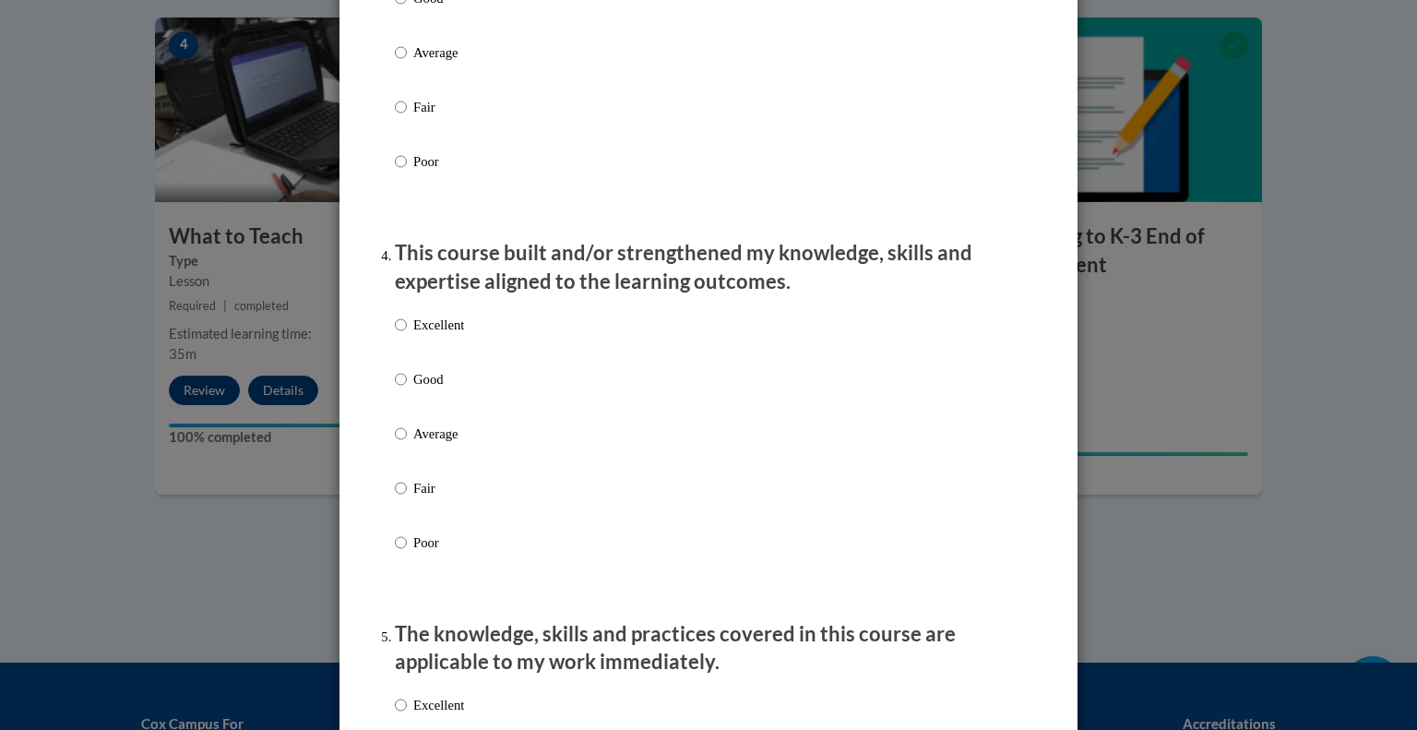
scroll to position [1107, 0]
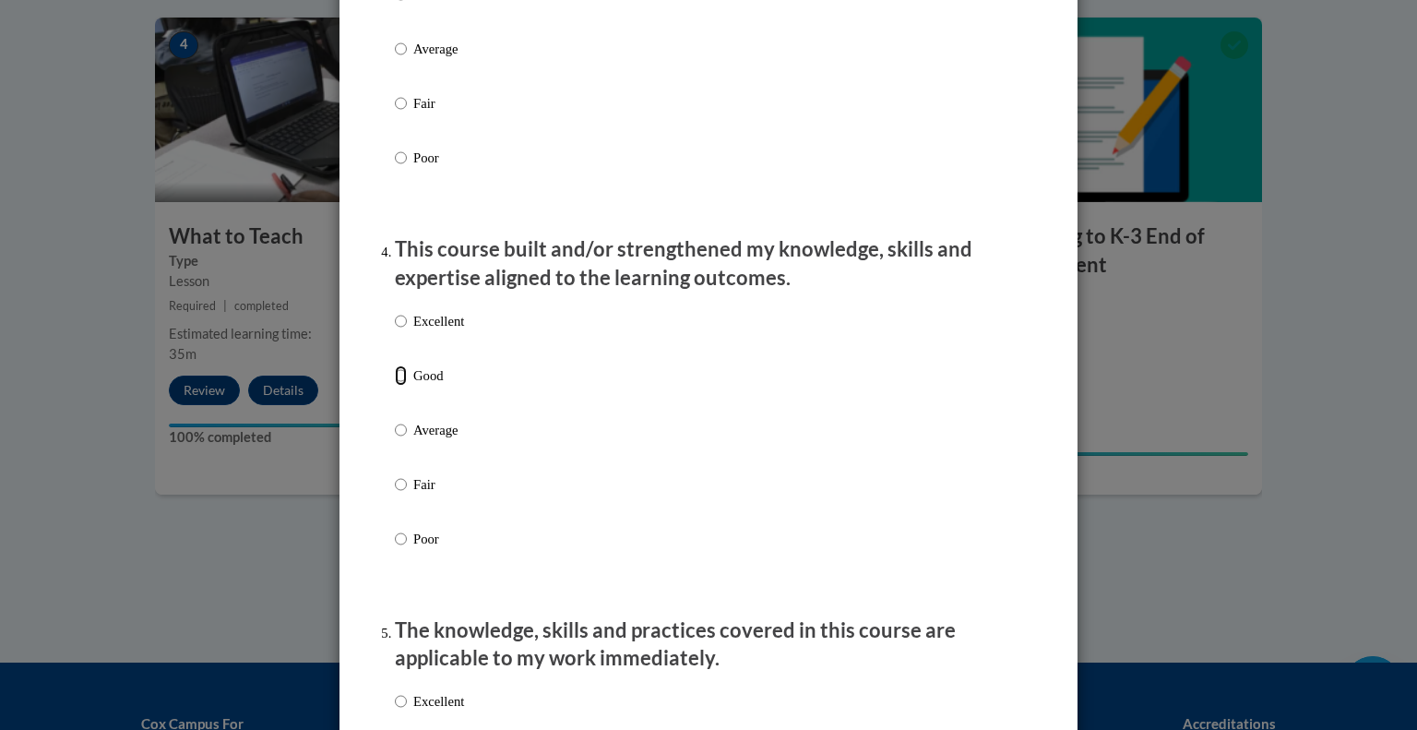
click at [399, 386] on input "Good" at bounding box center [401, 375] width 12 height 20
radio input "true"
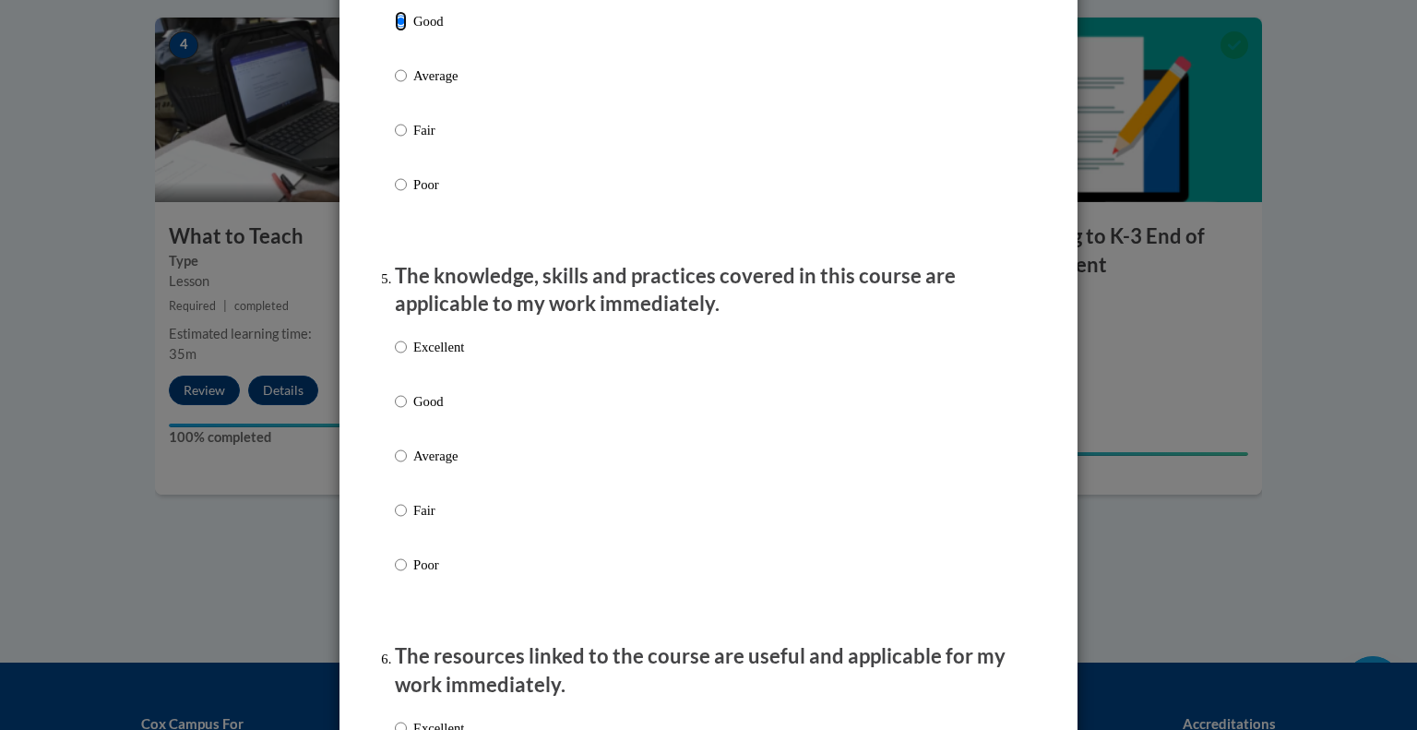
scroll to position [1661, 0]
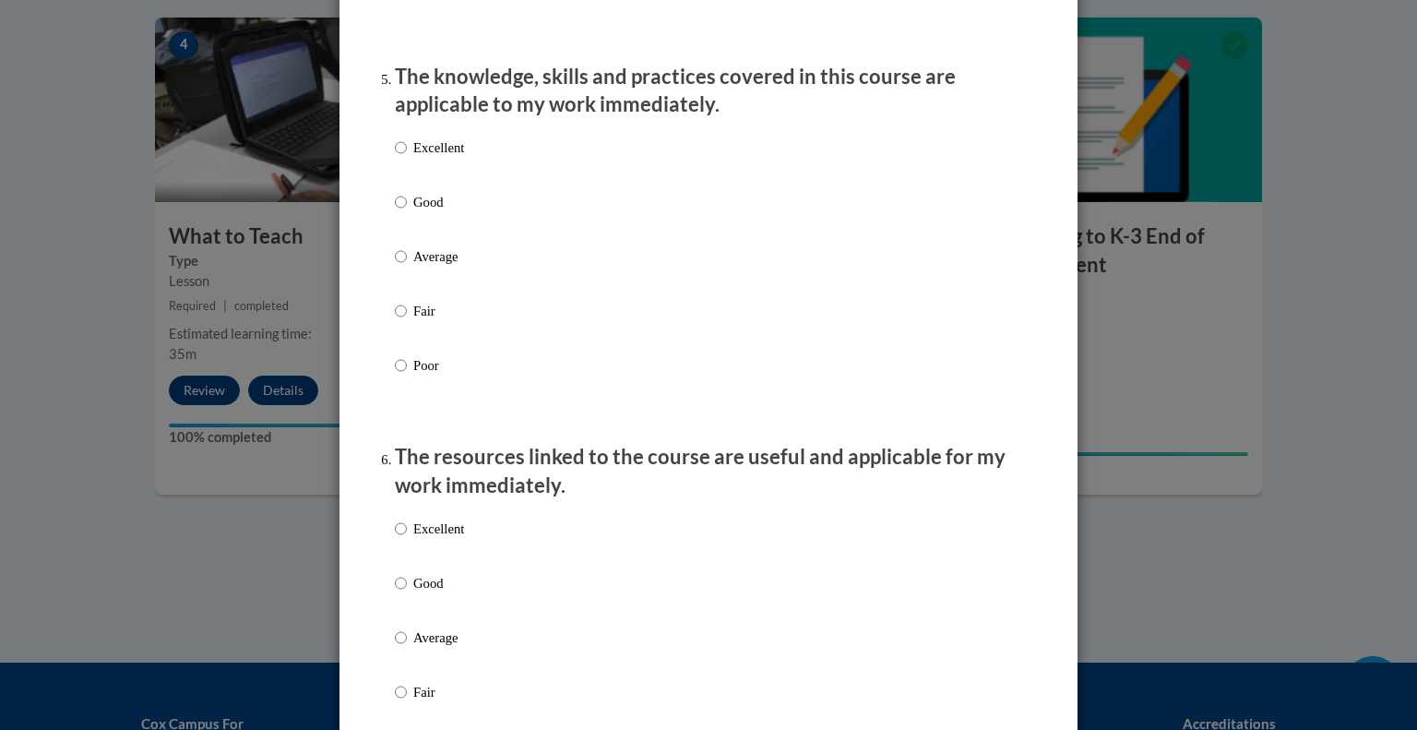
click at [432, 158] on p "Excellent" at bounding box center [438, 147] width 51 height 20
click at [407, 158] on input "Excellent" at bounding box center [401, 147] width 12 height 20
radio input "true"
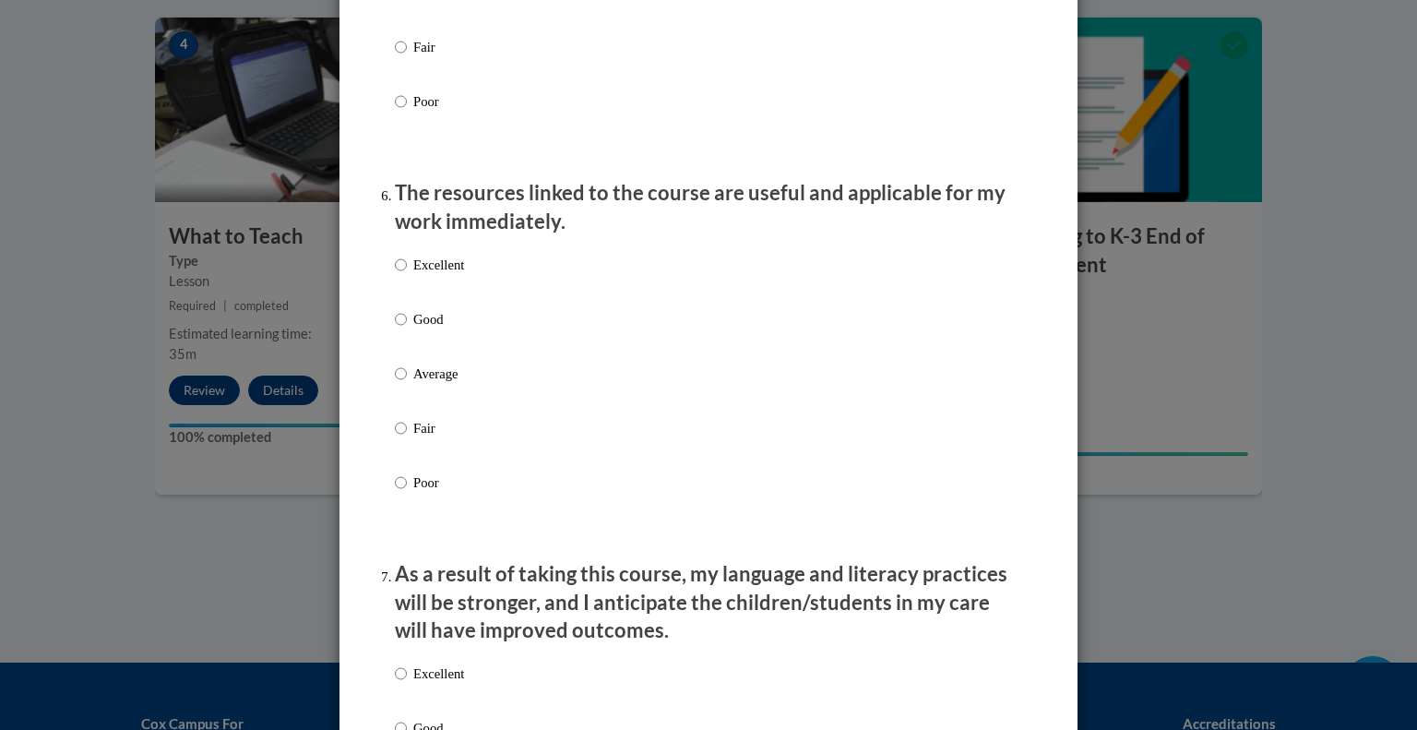
scroll to position [1937, 0]
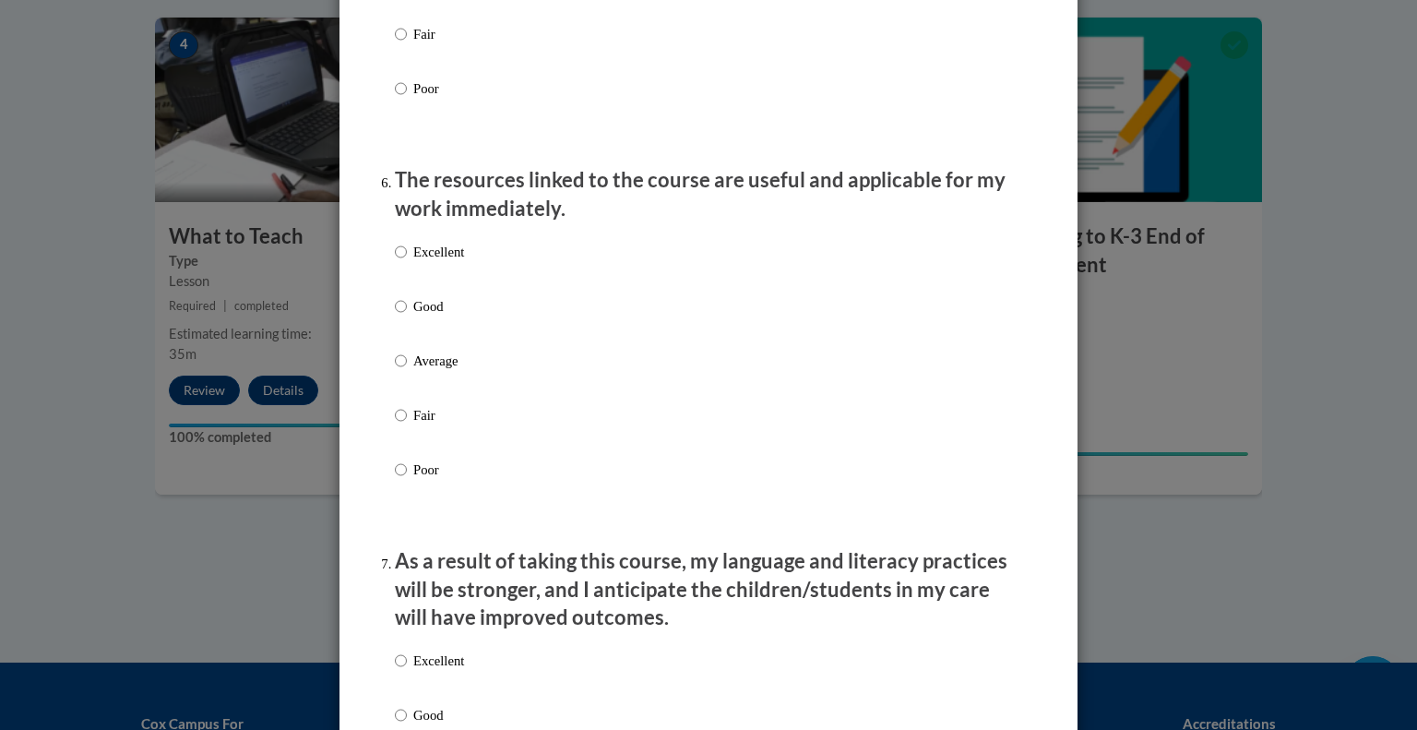
click at [418, 316] on p "Good" at bounding box center [438, 306] width 51 height 20
click at [407, 316] on input "Good" at bounding box center [401, 306] width 12 height 20
radio input "true"
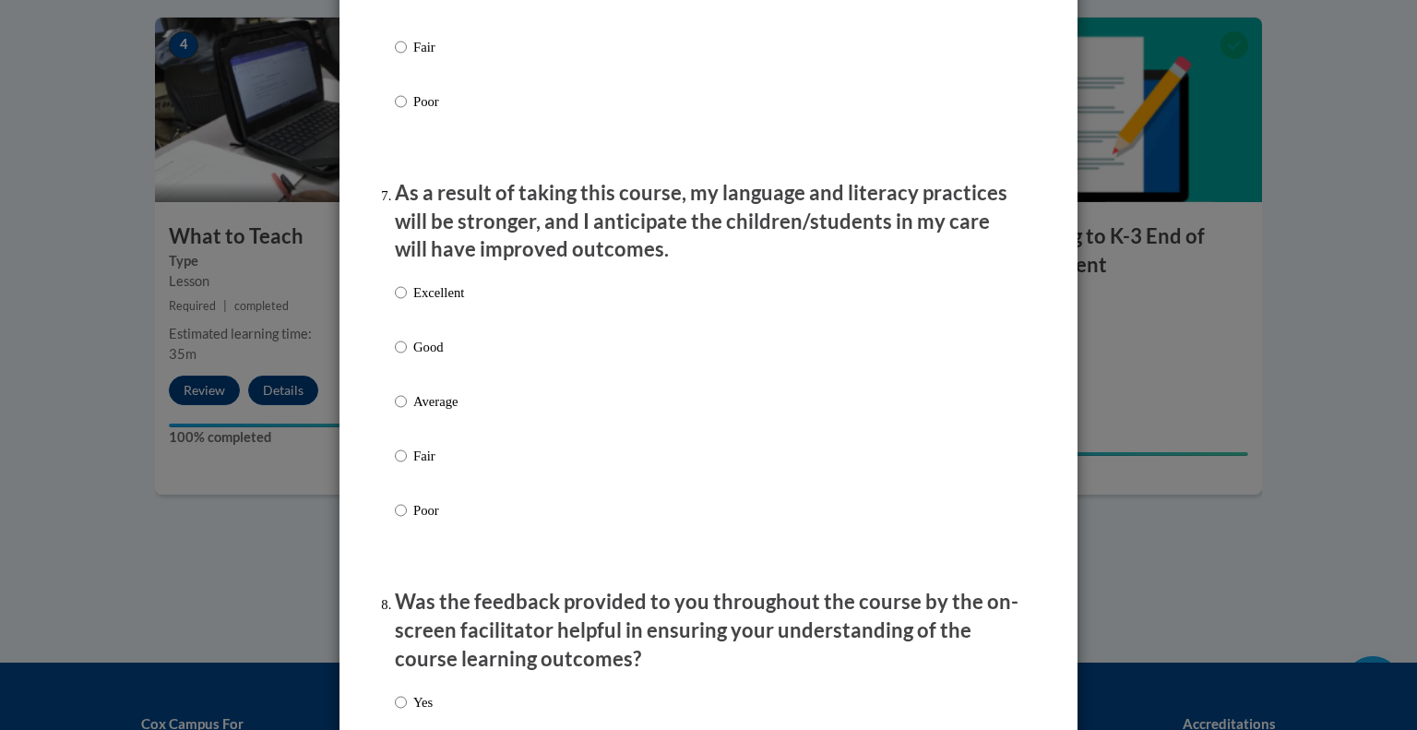
scroll to position [2306, 0]
click at [427, 352] on div "Excellent Good Average Fair Poor" at bounding box center [429, 415] width 69 height 286
click at [415, 356] on p "Good" at bounding box center [438, 346] width 51 height 20
click at [407, 356] on input "Good" at bounding box center [401, 346] width 12 height 20
radio input "true"
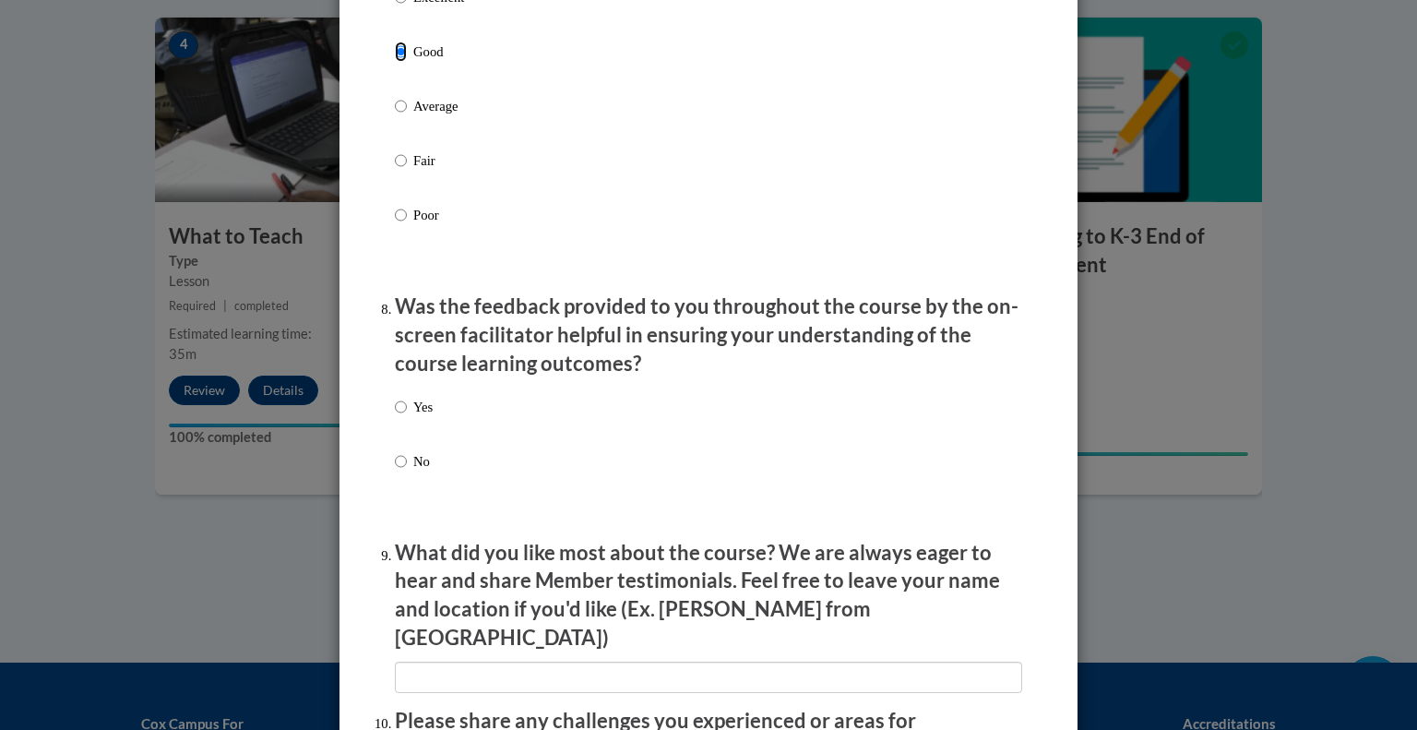
scroll to position [2768, 0]
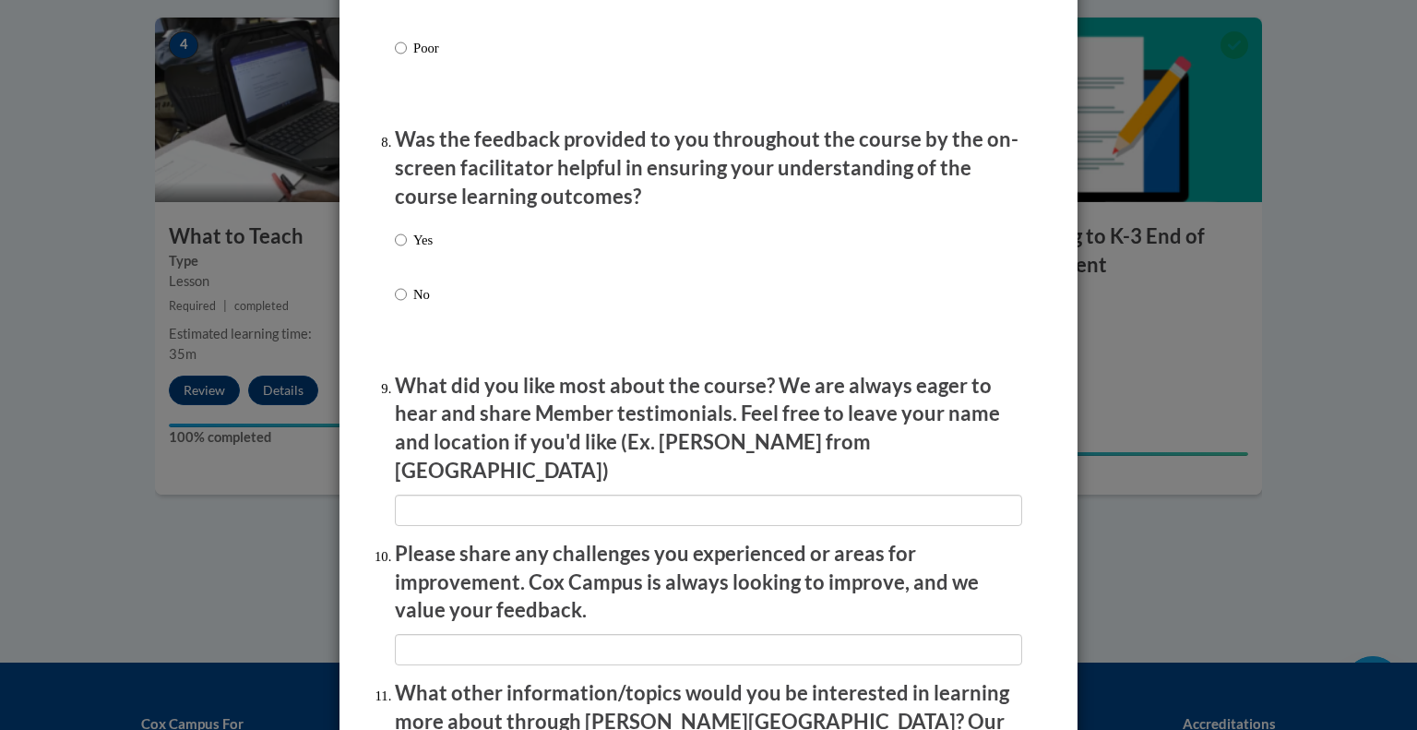
click at [413, 250] on p "Yes" at bounding box center [422, 240] width 19 height 20
click at [407, 250] on input "Yes" at bounding box center [401, 240] width 12 height 20
radio input "true"
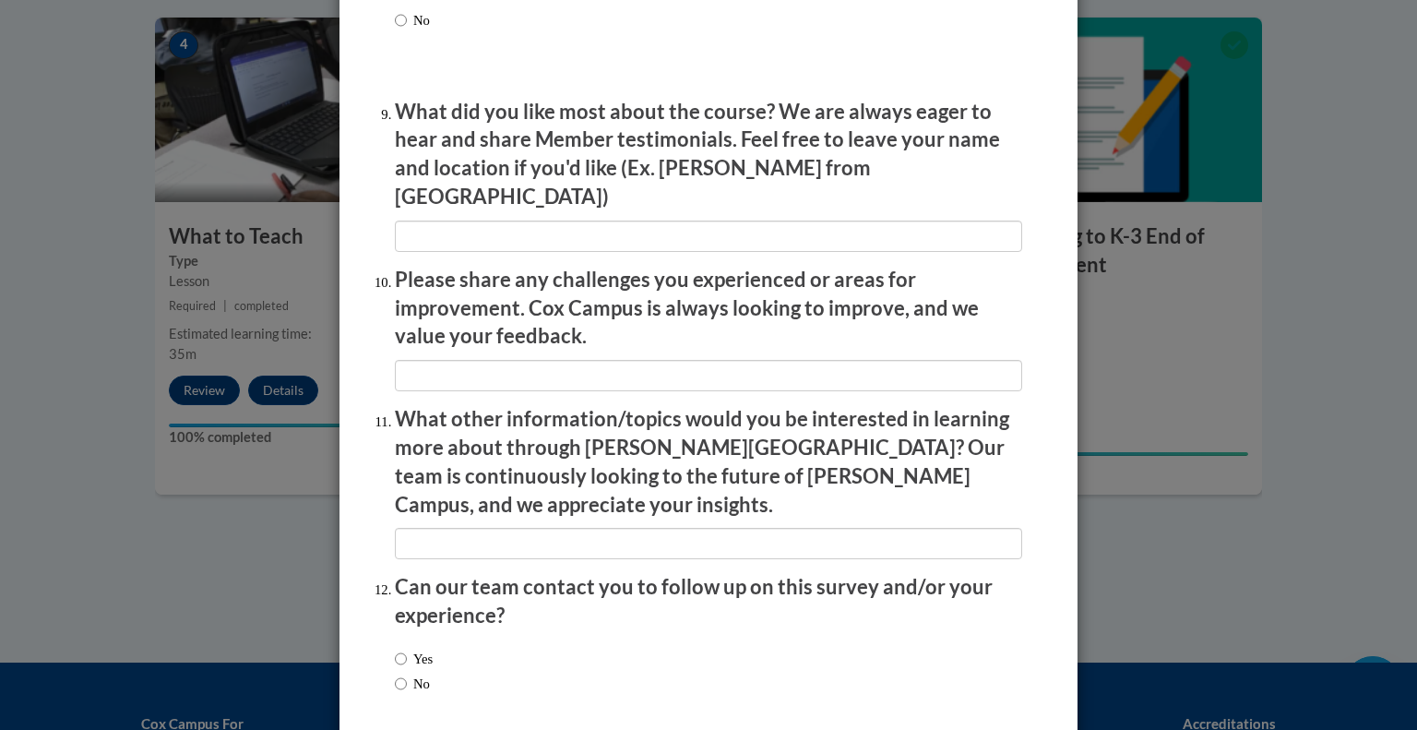
scroll to position [3112, 0]
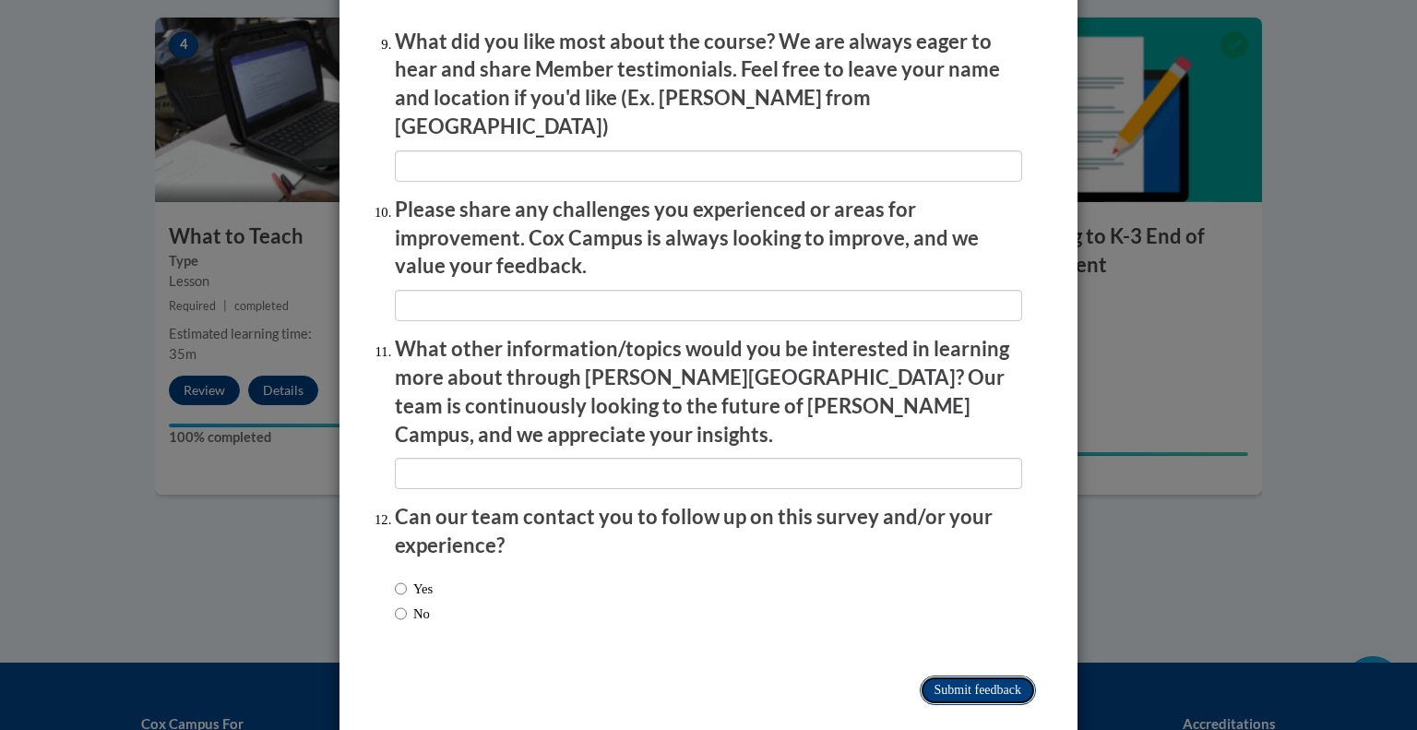
click at [978, 675] on input "Submit feedback" at bounding box center [978, 690] width 116 height 30
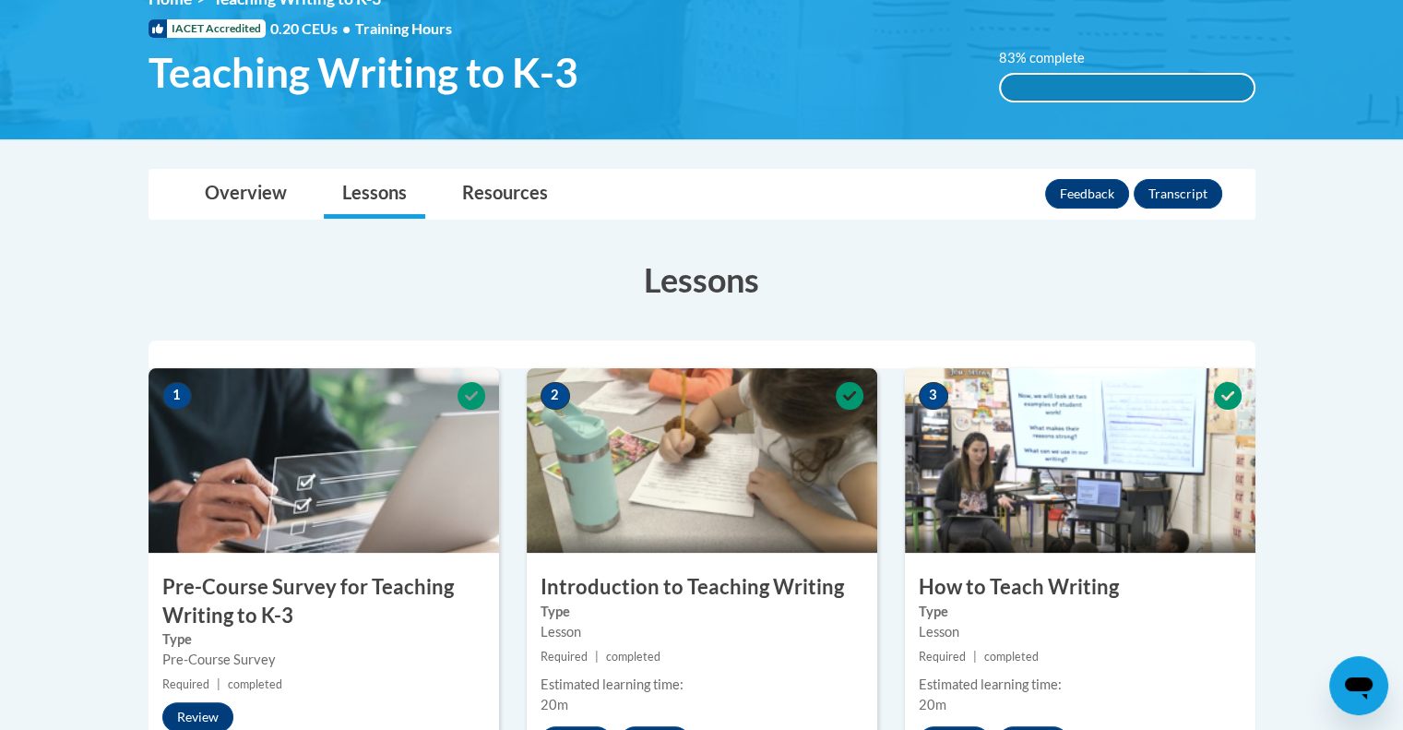
scroll to position [0, 0]
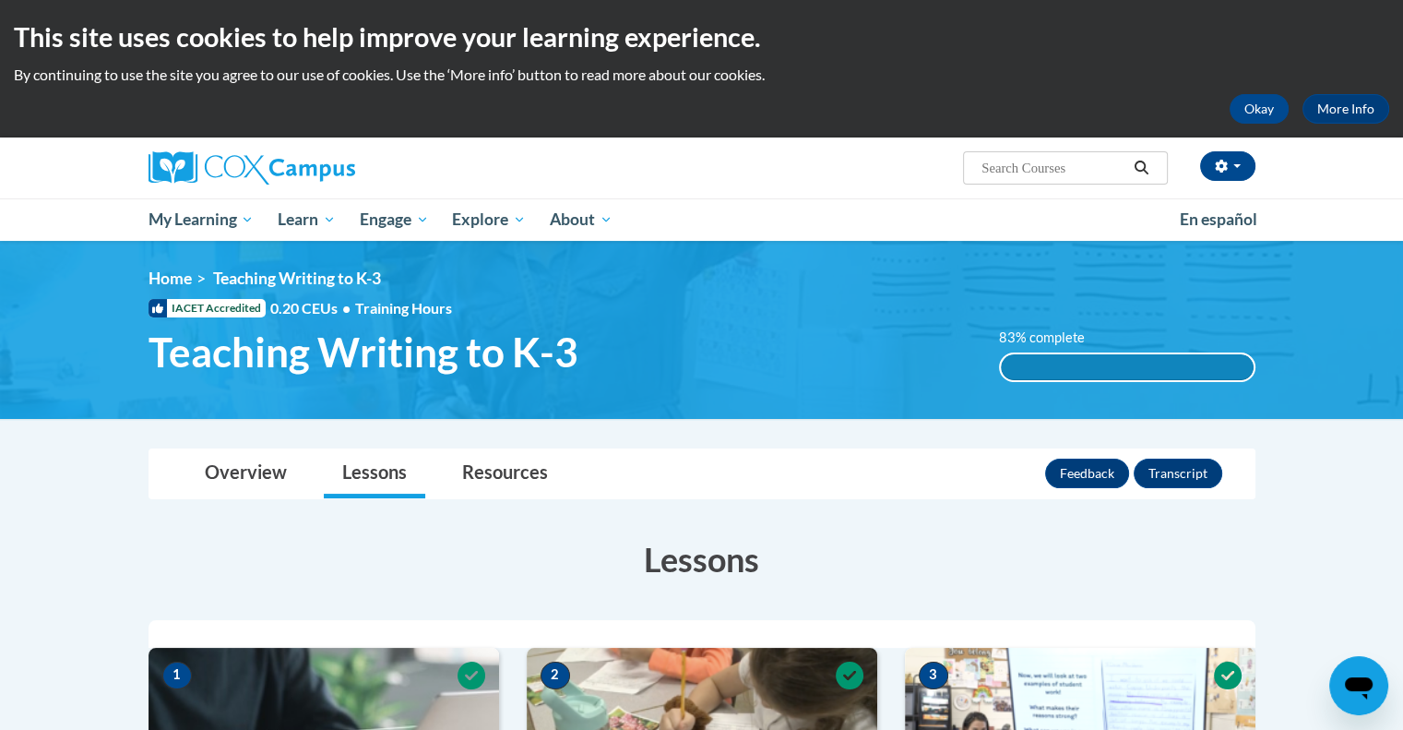
click at [1056, 375] on div "83% complete" at bounding box center [1127, 367] width 253 height 26
